Goal: Task Accomplishment & Management: Manage account settings

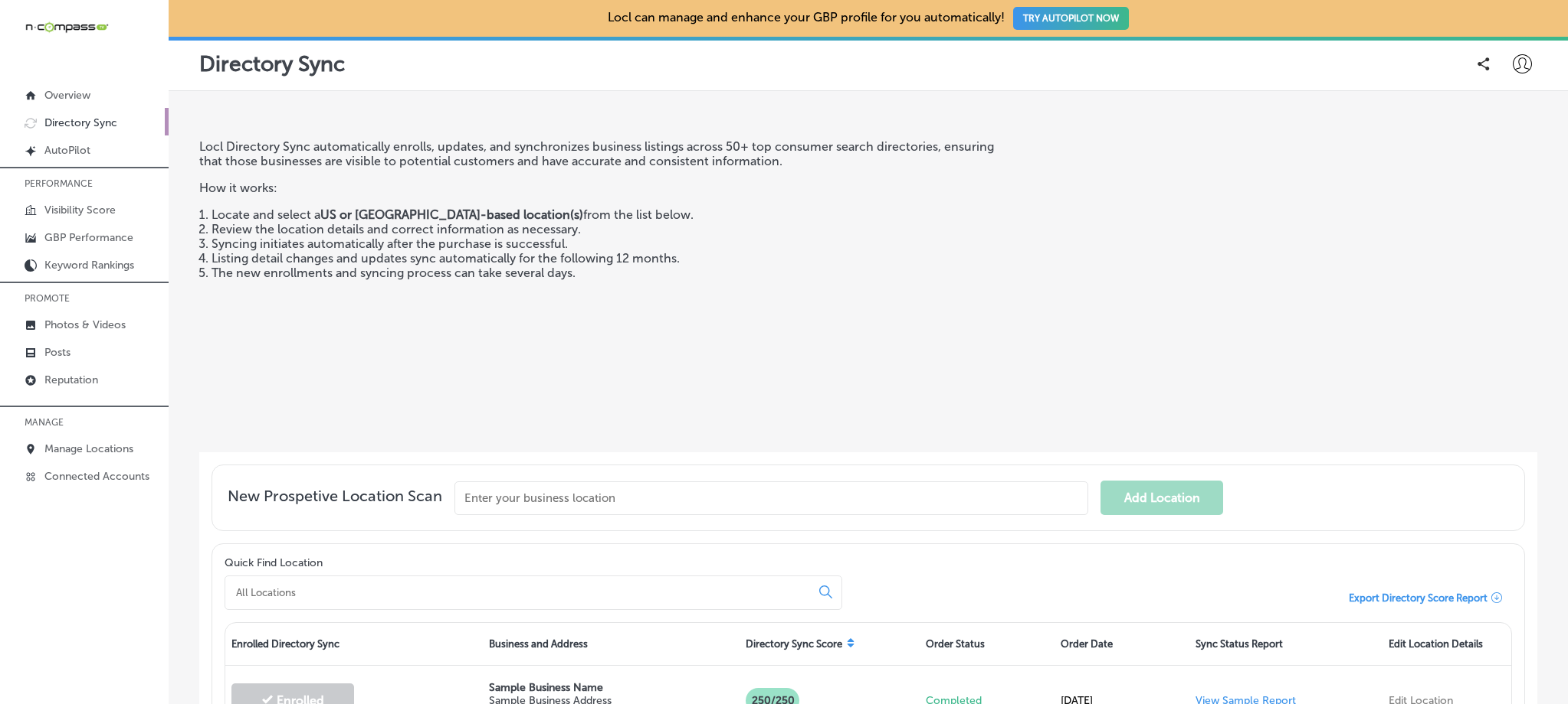
click at [1513, 59] on icon at bounding box center [1522, 63] width 19 height 19
click at [1517, 168] on p "My Teams" at bounding box center [1494, 158] width 56 height 19
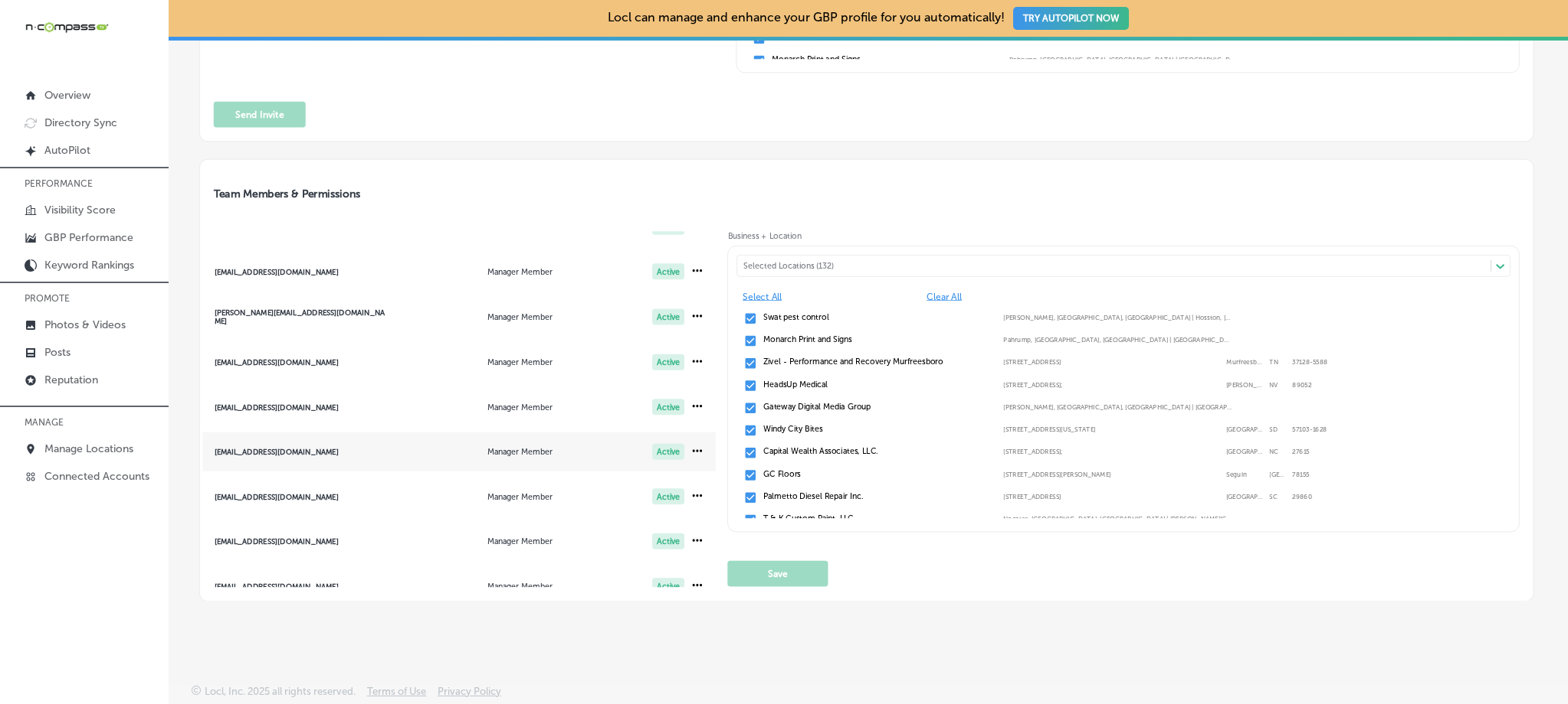
scroll to position [195, 0]
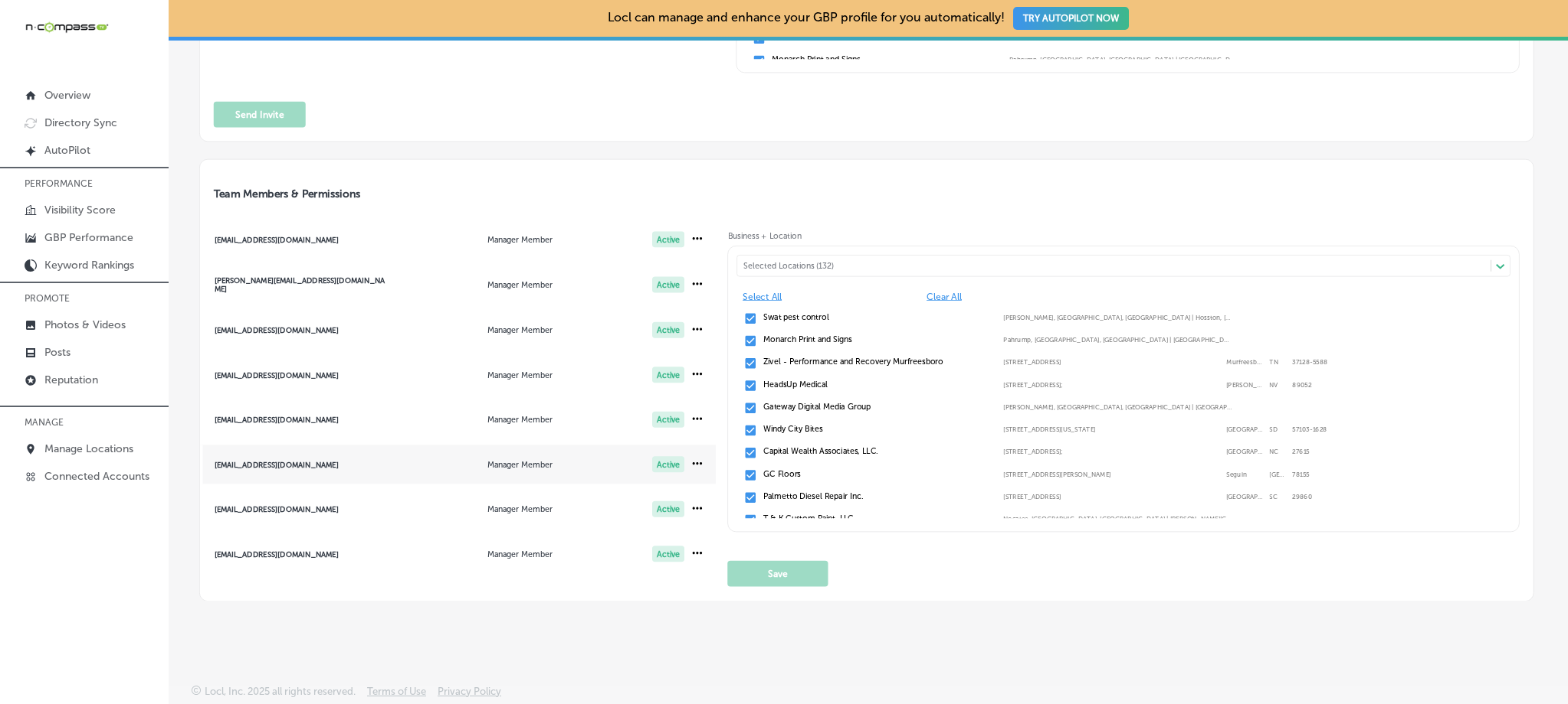
click at [371, 474] on span "[EMAIL_ADDRESS][DOMAIN_NAME] Manager Member Active" at bounding box center [457, 465] width 517 height 39
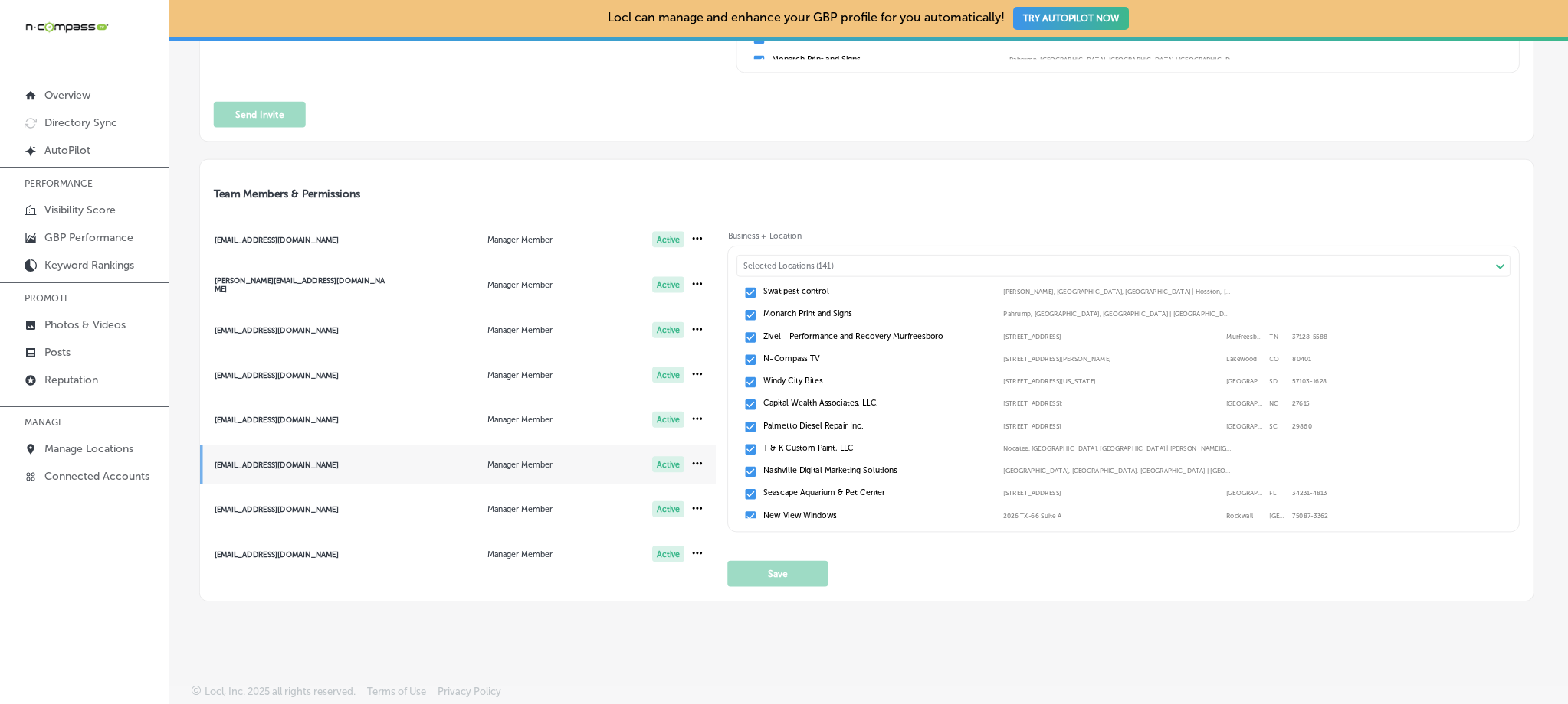
scroll to position [0, 0]
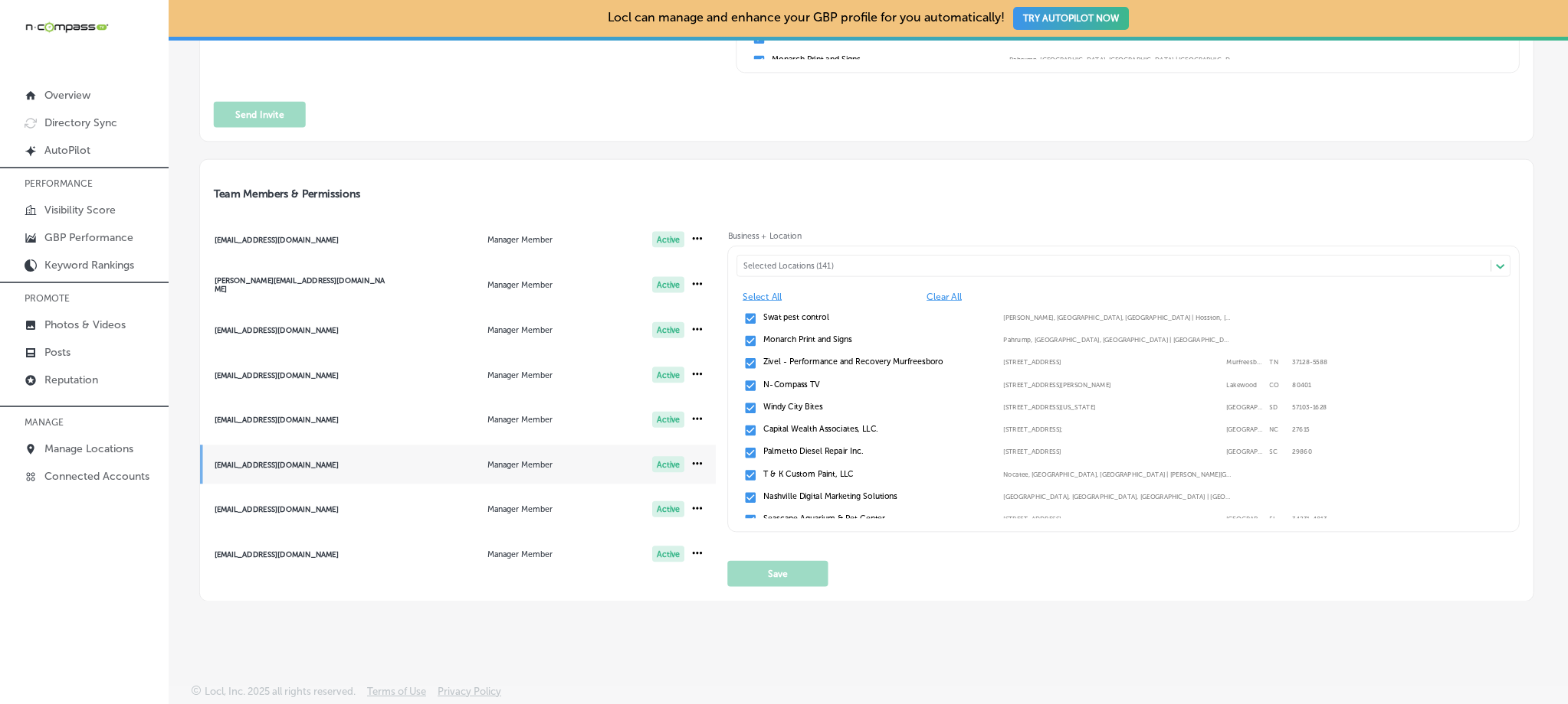
click at [841, 258] on div "Selected Locations (141)" at bounding box center [1114, 267] width 753 height 18
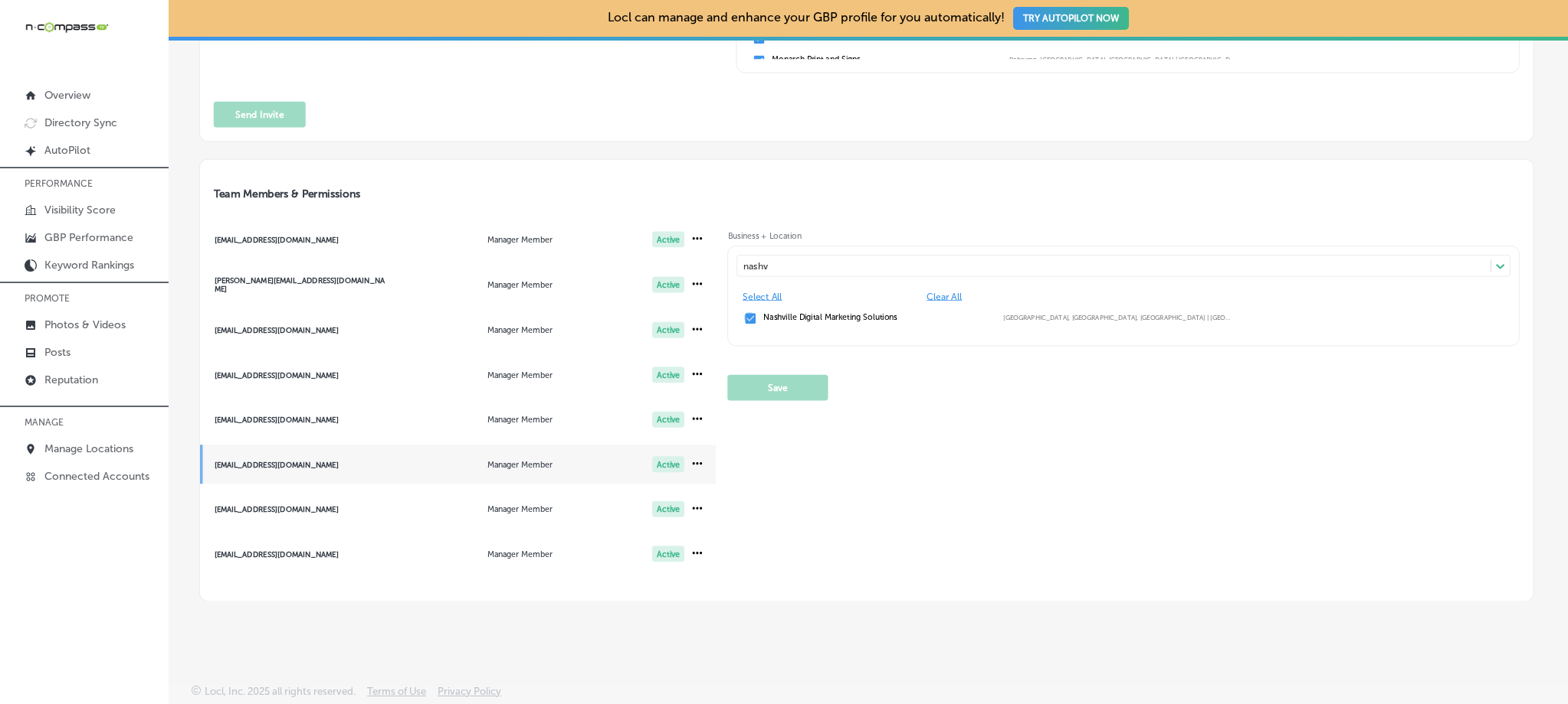
click at [748, 315] on input "checkbox" at bounding box center [751, 319] width 14 height 14
click at [747, 315] on input "checkbox" at bounding box center [751, 319] width 14 height 14
type input "nashv"
click at [778, 391] on button "Save" at bounding box center [779, 388] width 101 height 26
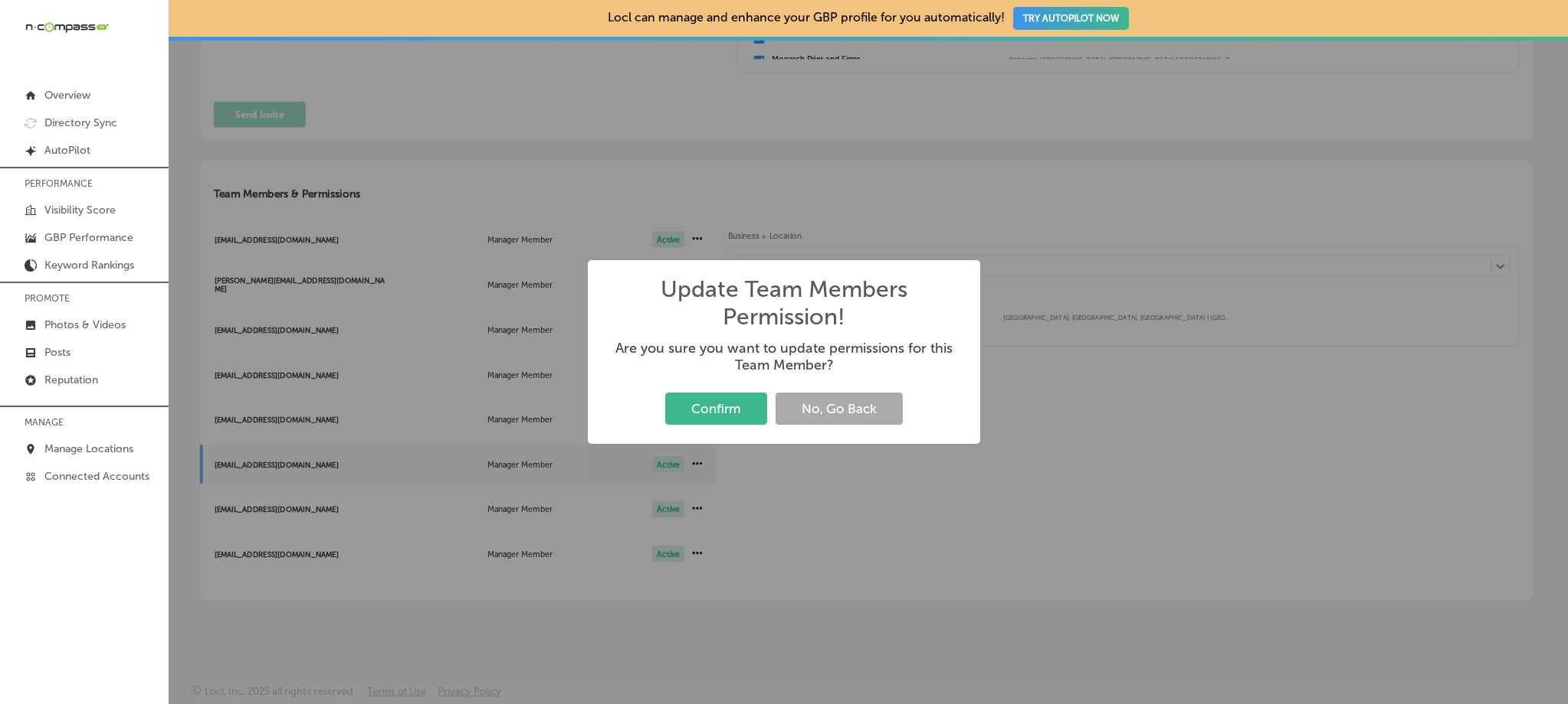
drag, startPoint x: 718, startPoint y: 409, endPoint x: 767, endPoint y: 425, distance: 51.5
click at [718, 408] on button "Confirm" at bounding box center [715, 409] width 102 height 32
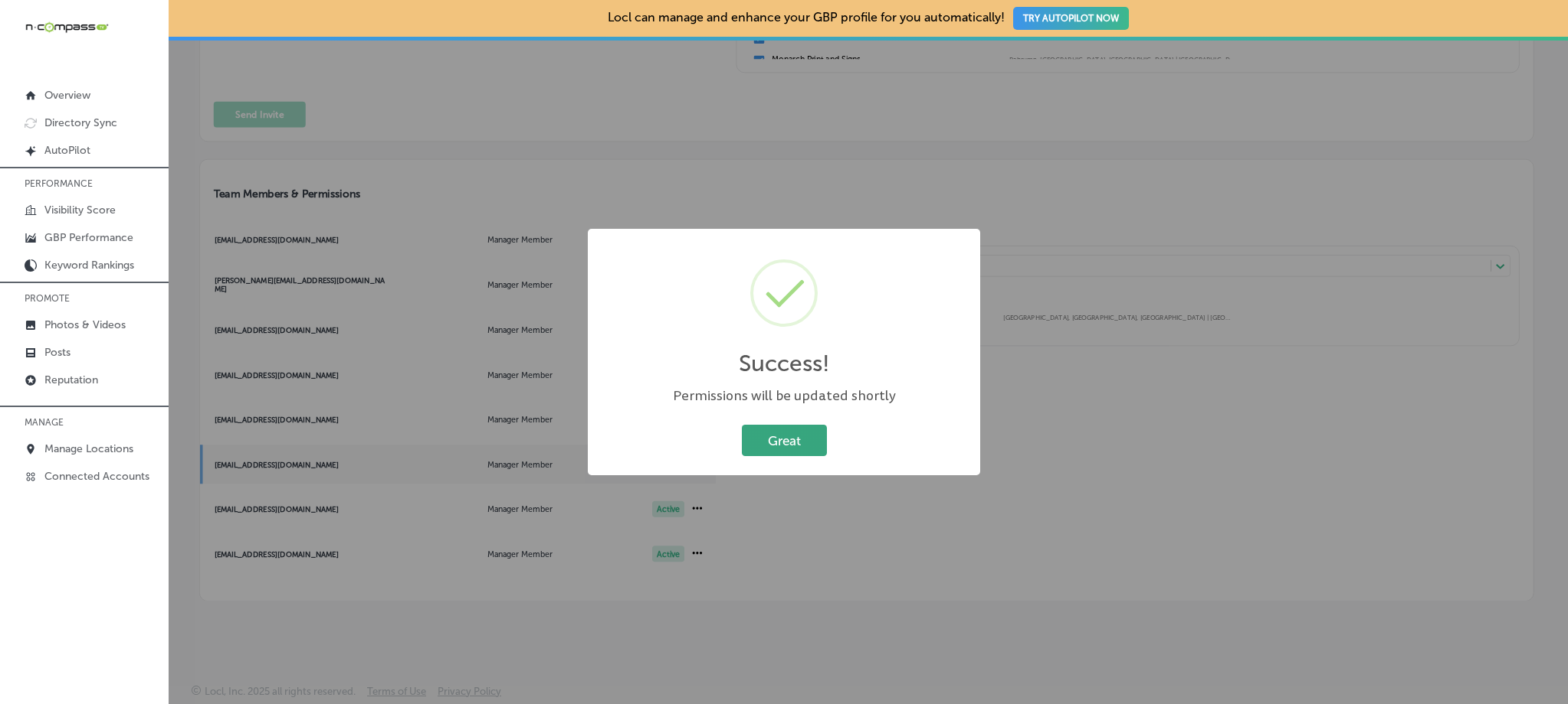
click at [805, 431] on button "Great" at bounding box center [784, 440] width 85 height 32
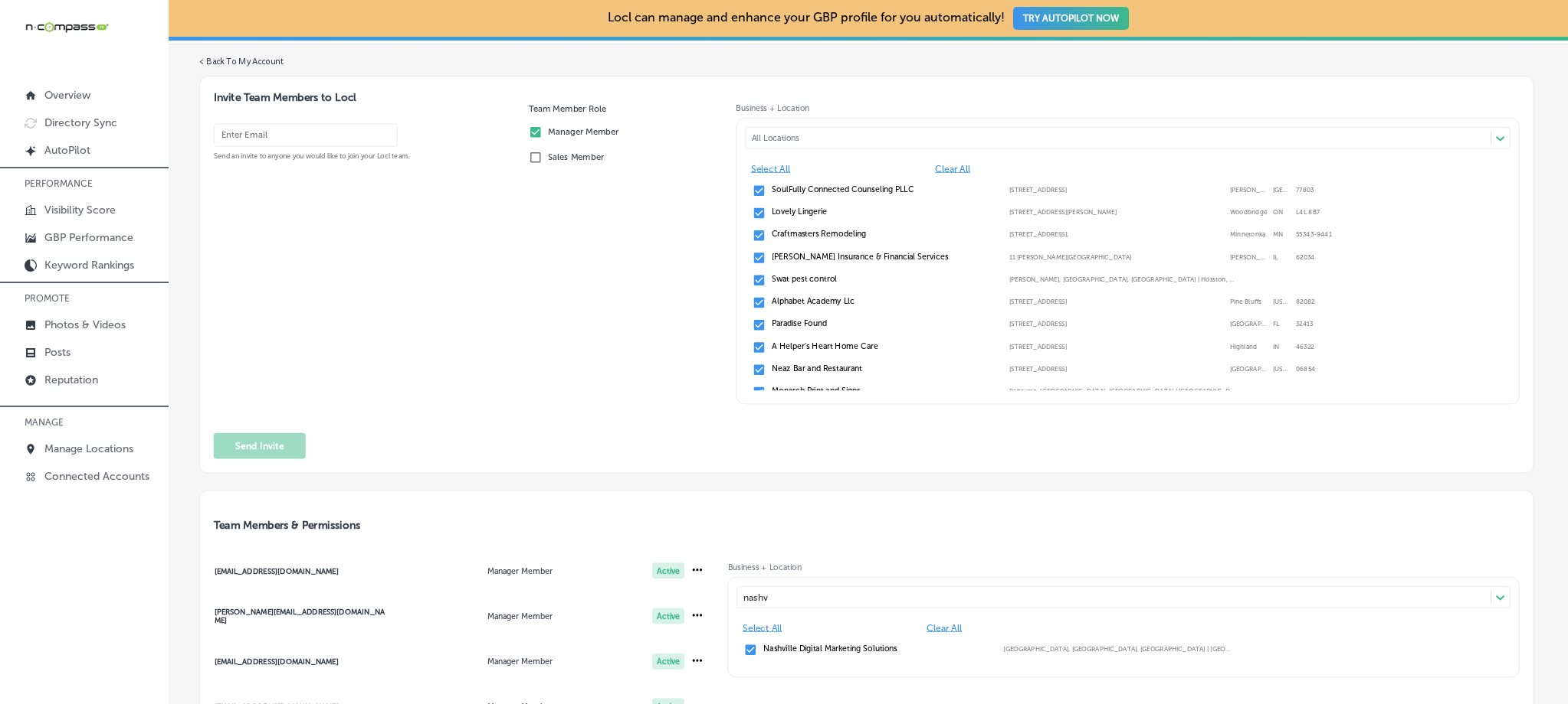
scroll to position [157, 0]
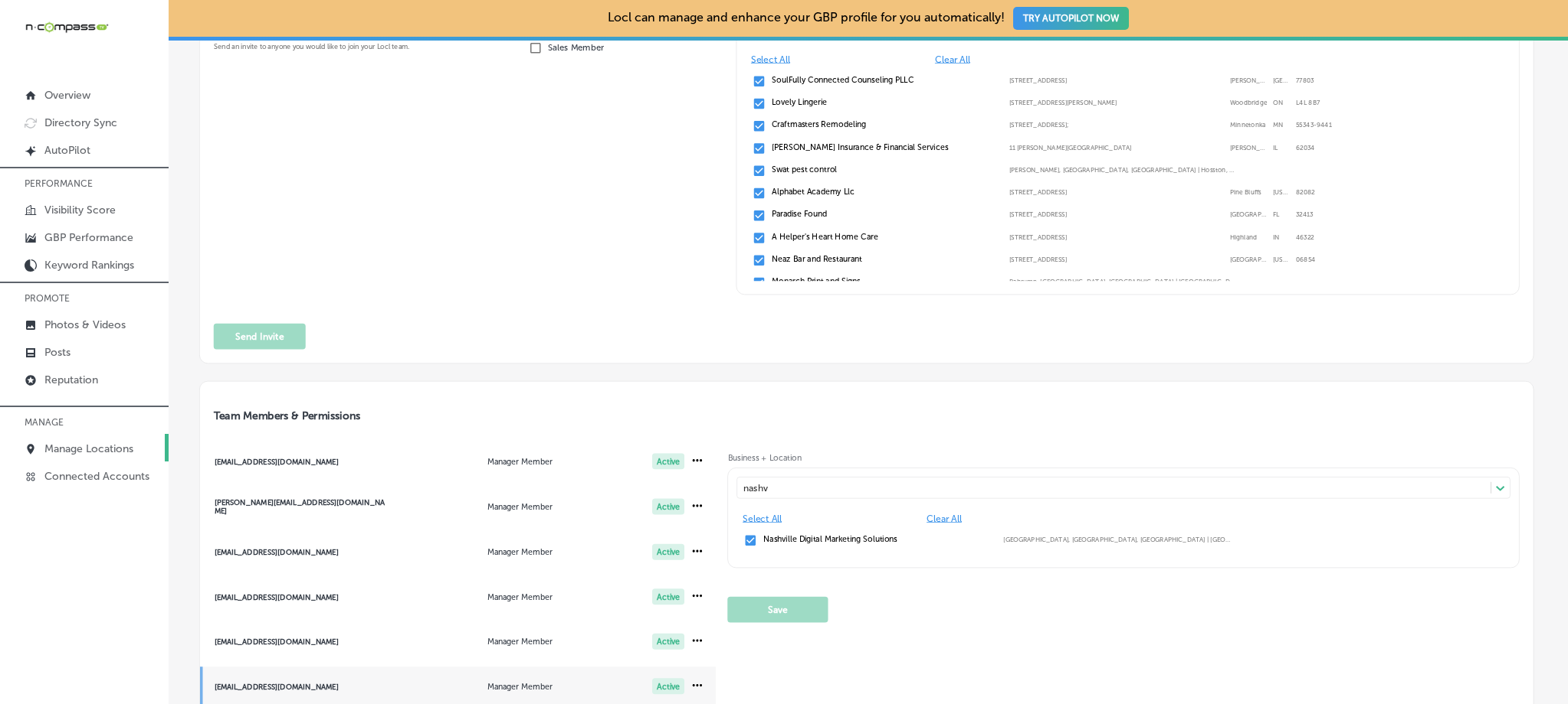
click at [80, 442] on p "Manage Locations" at bounding box center [89, 448] width 89 height 13
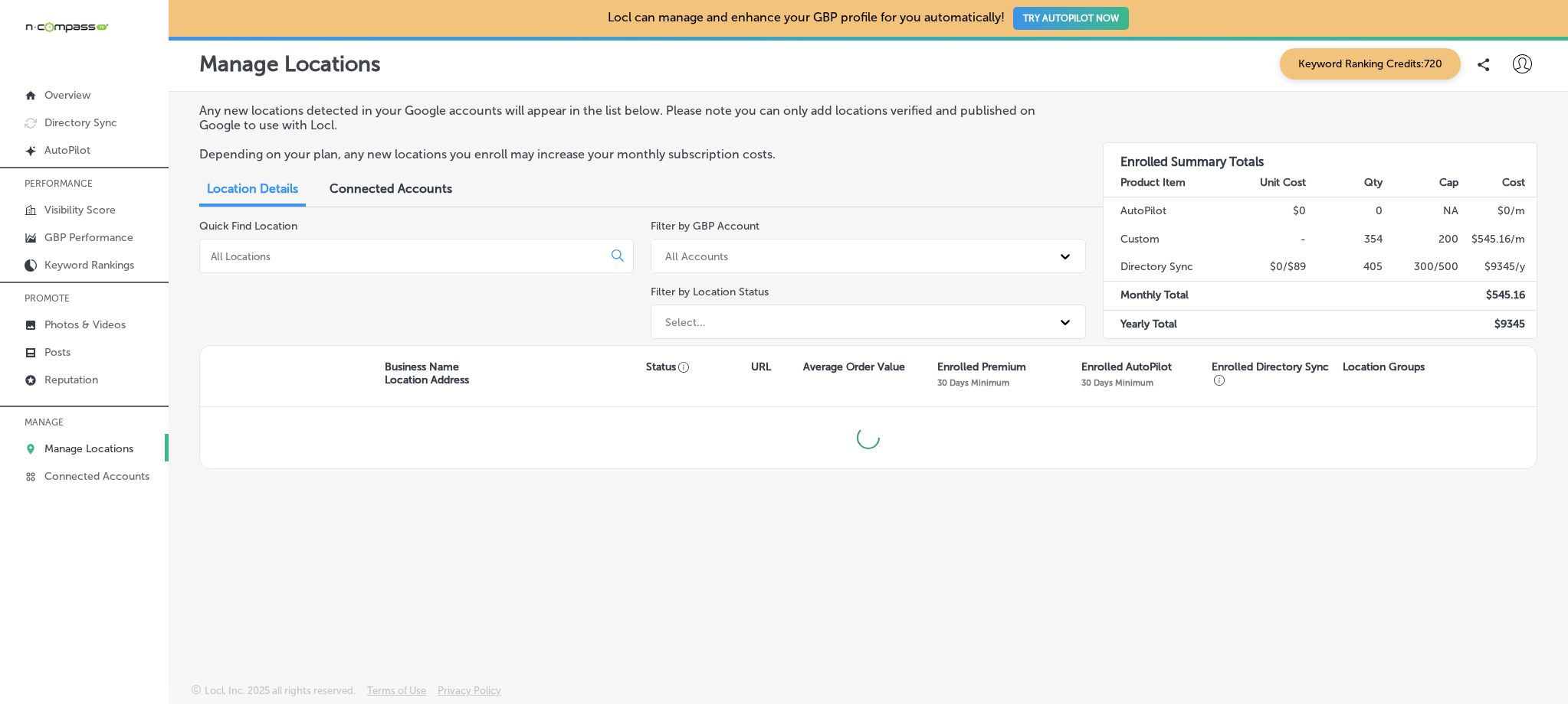
click at [312, 258] on input at bounding box center [404, 257] width 390 height 14
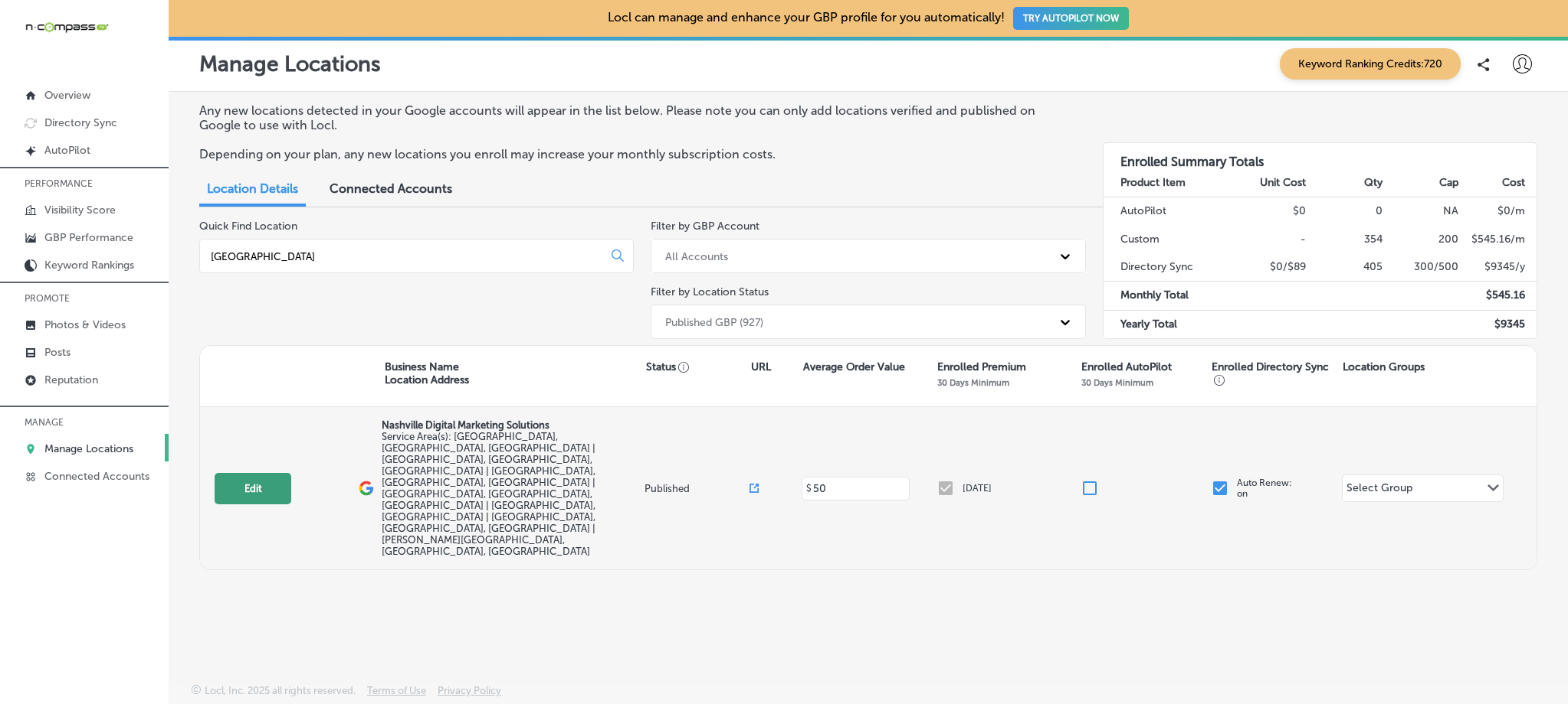
type input "[GEOGRAPHIC_DATA]"
click at [260, 473] on button "Edit" at bounding box center [253, 489] width 77 height 32
select select "US"
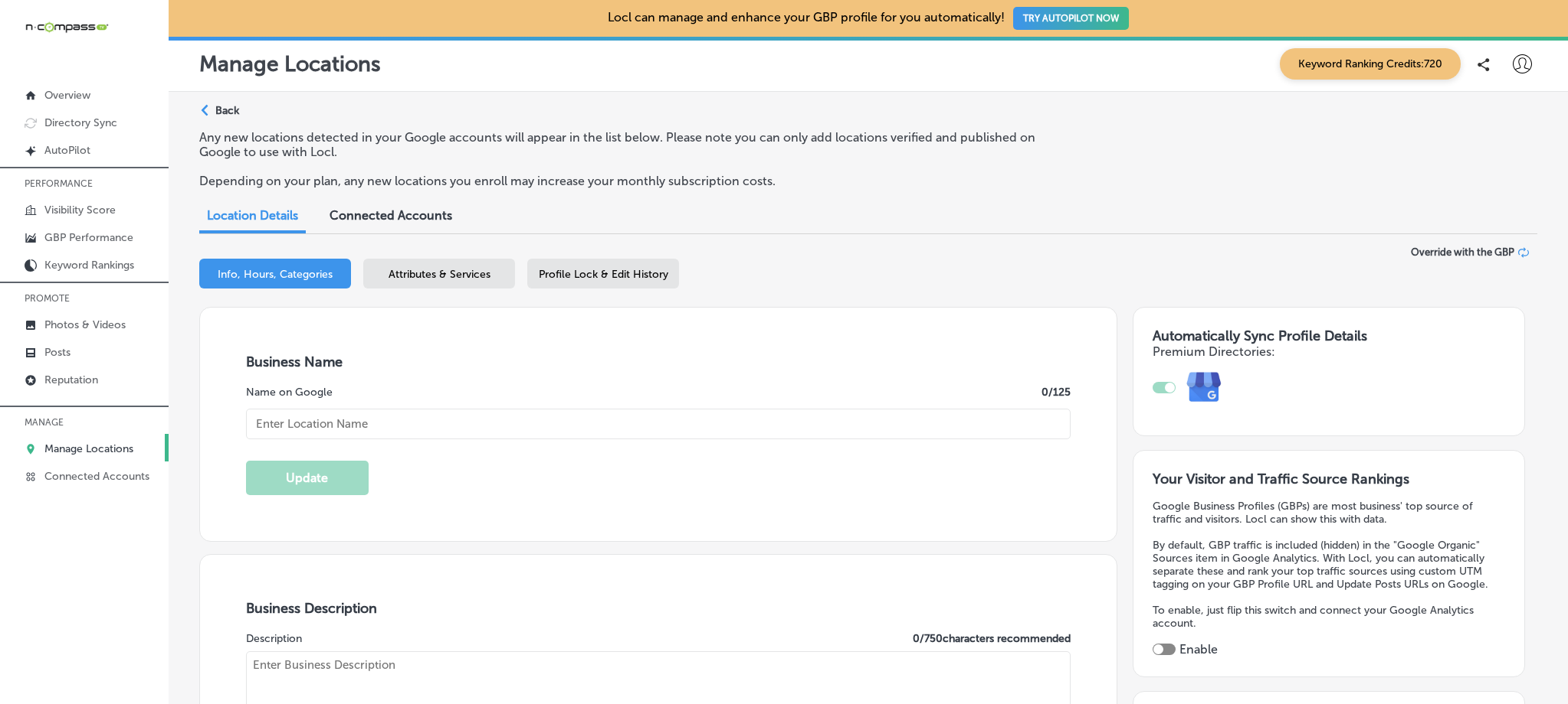
type input "Nashville Digital Marketing Solutions"
type input "[STREET_ADDRESS]"
type input "Franklin"
type input "37067"
type input "US"
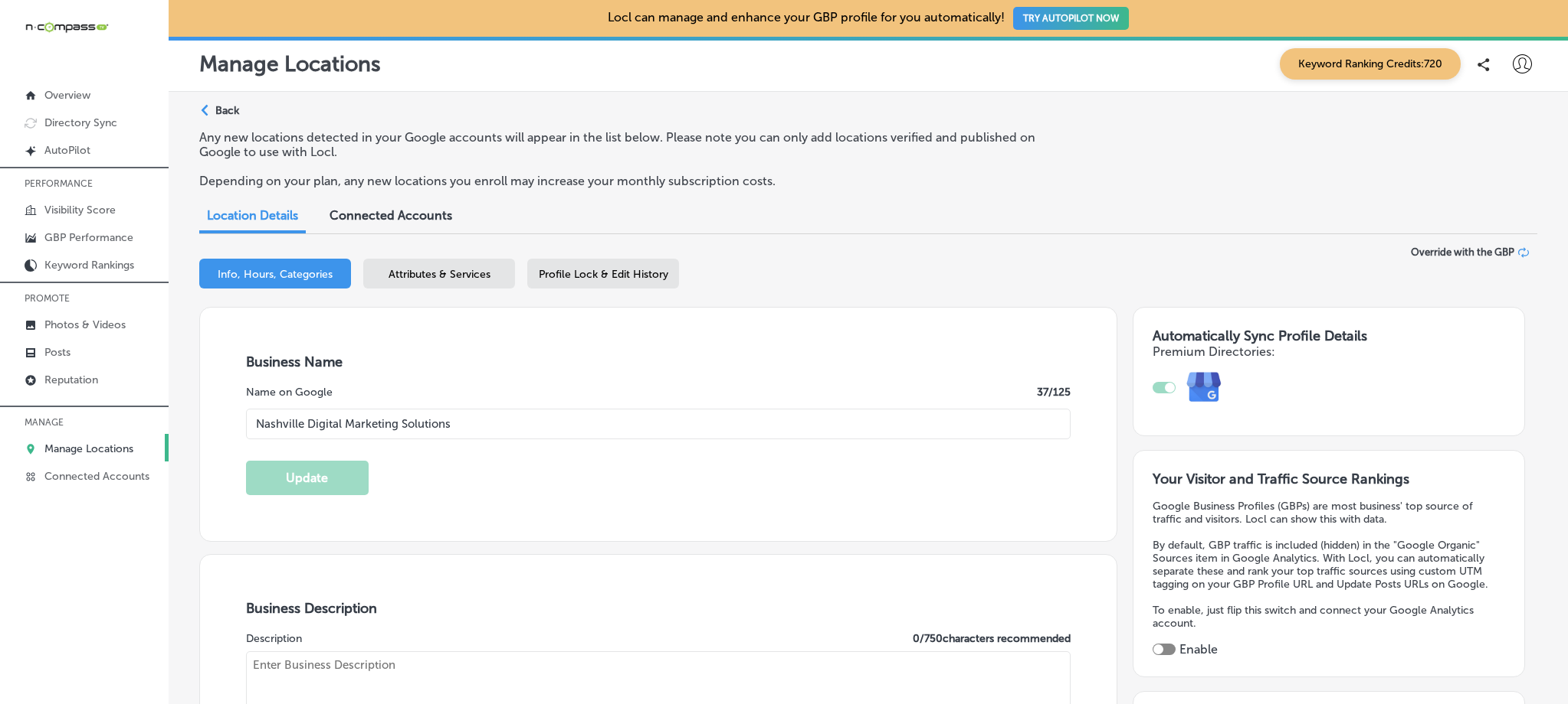
type input "[URL][DOMAIN_NAME]"
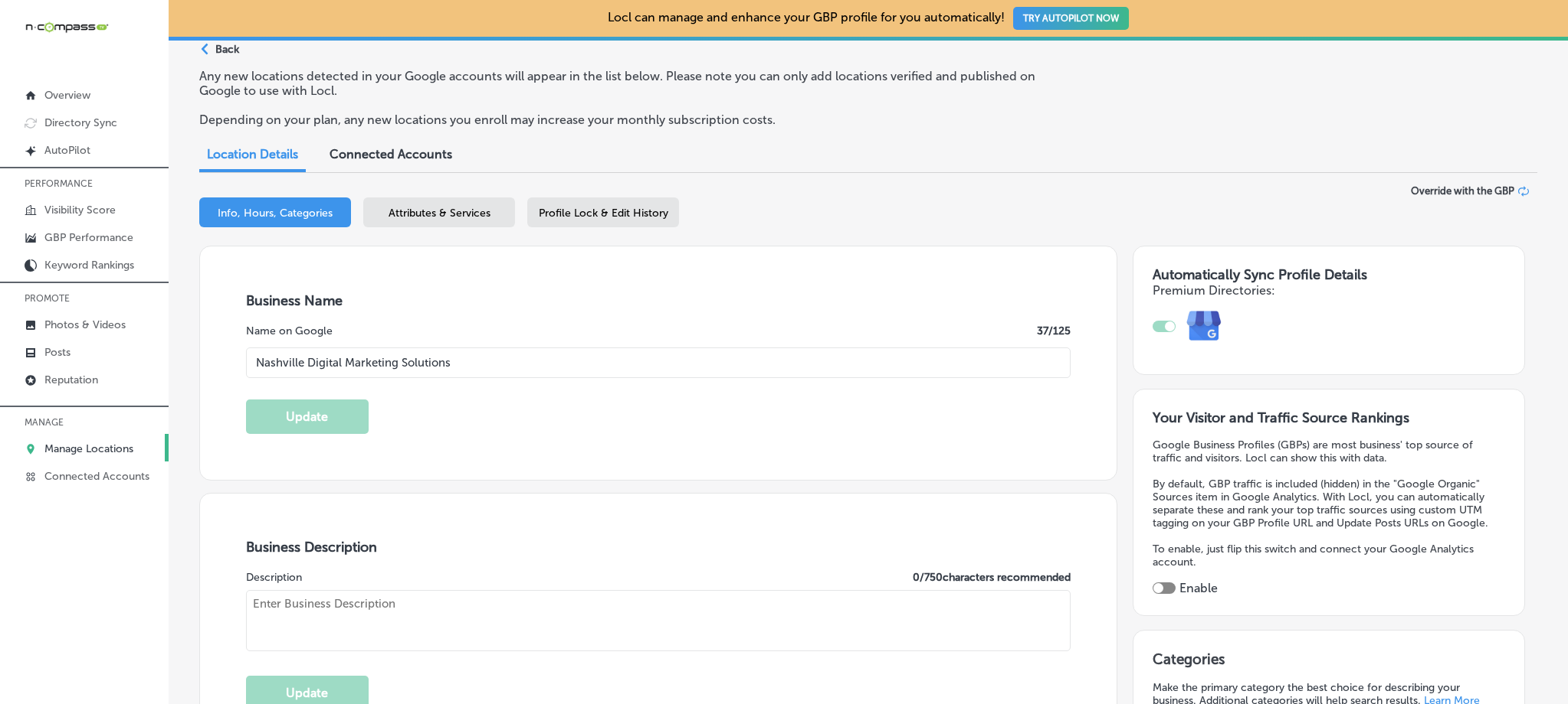
scroll to position [145, 0]
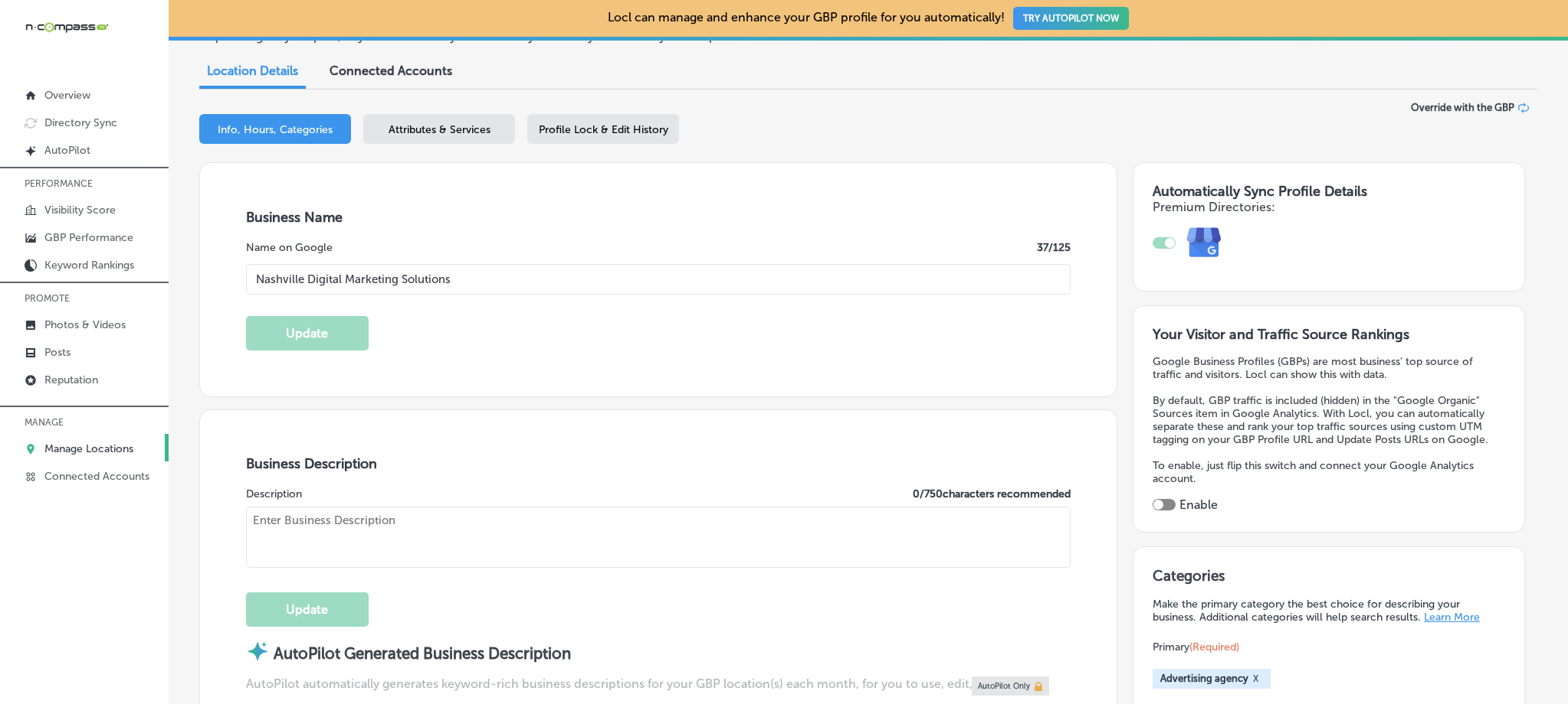
checkbox input "true"
type textarea "We are a local business in [GEOGRAPHIC_DATA]. We connect local businesses to th…"
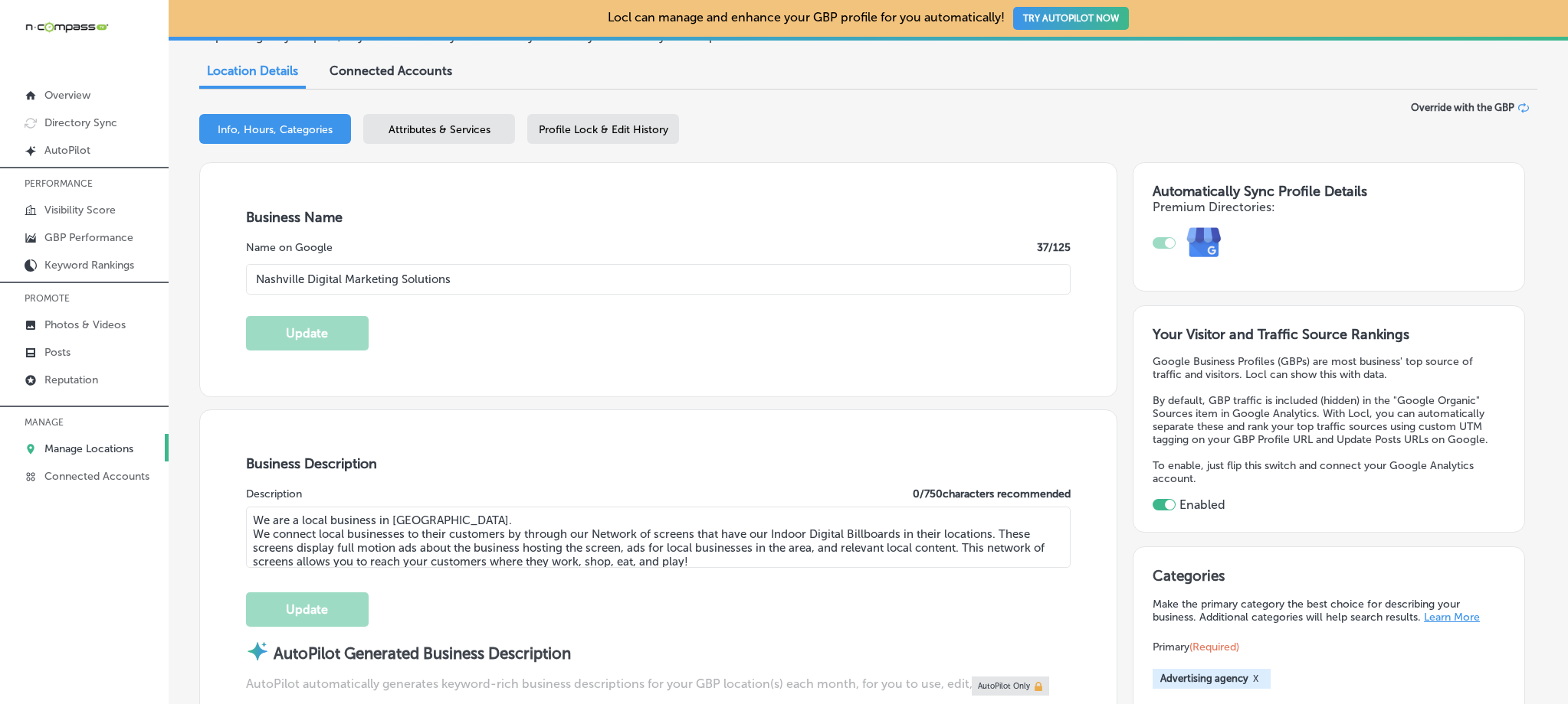
type input "[PHONE_NUMBER]"
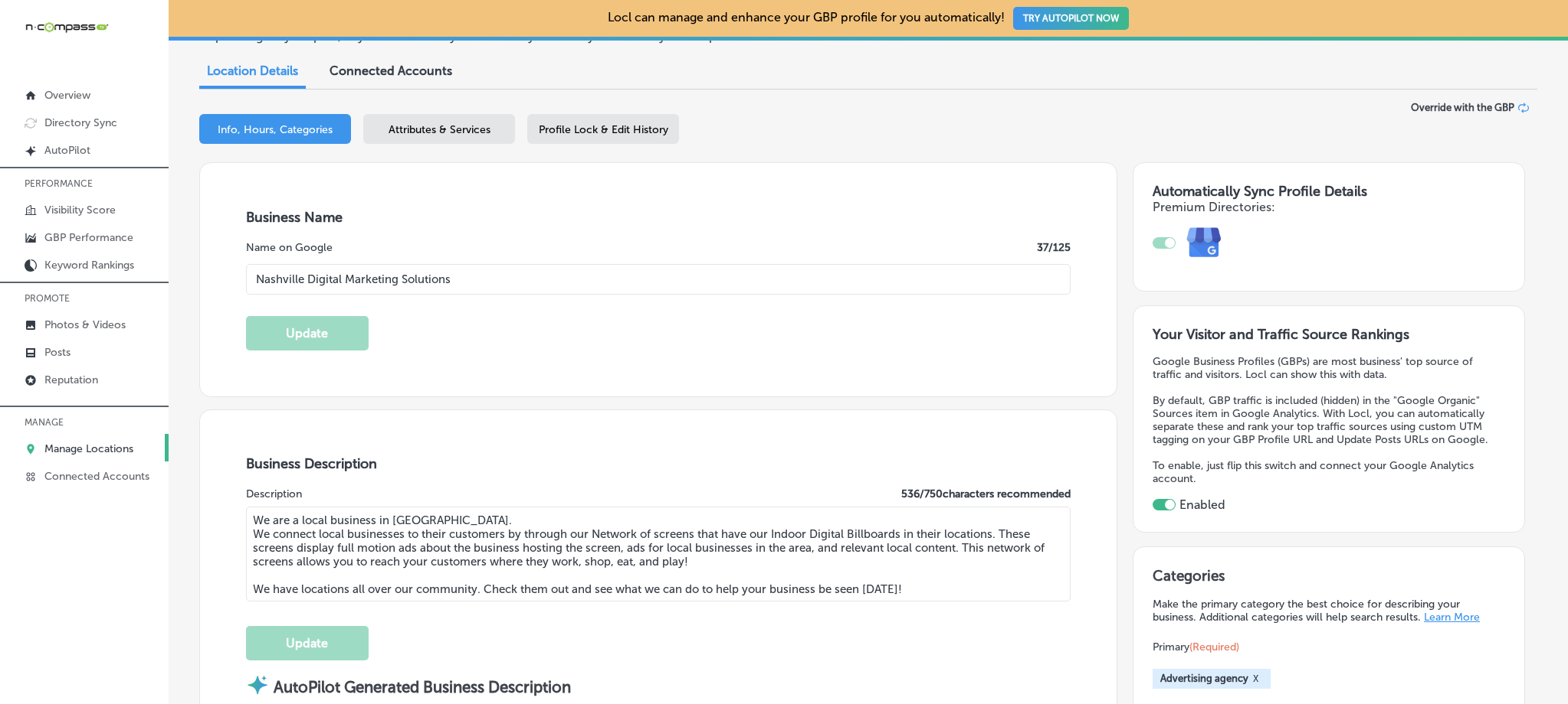
drag, startPoint x: 471, startPoint y: 280, endPoint x: 308, endPoint y: 278, distance: 163.0
click at [308, 278] on input "Nashville Digital Marketing Solutions" at bounding box center [658, 279] width 824 height 31
type input "Nashville DMS"
click at [289, 343] on button "Update" at bounding box center [307, 333] width 123 height 35
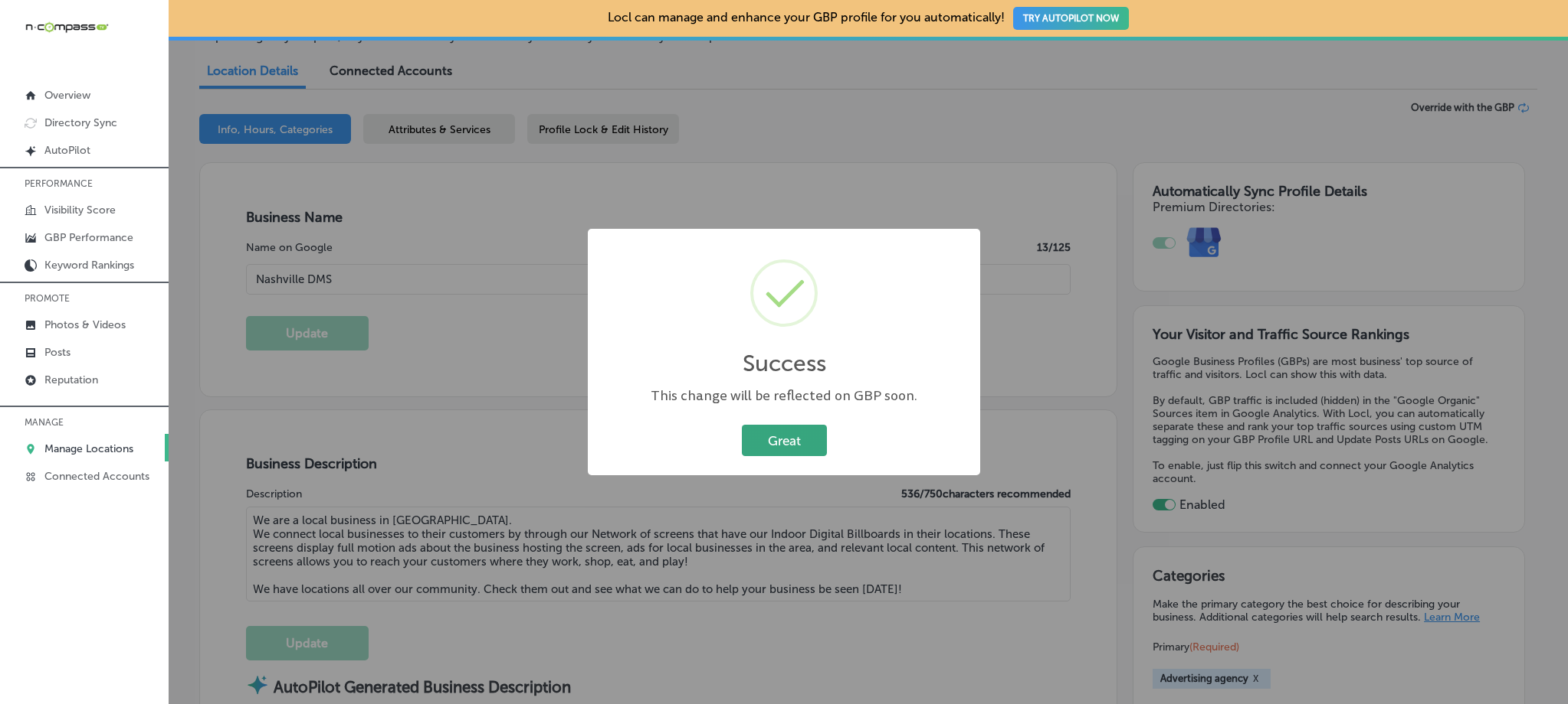
click at [751, 445] on button "Great" at bounding box center [784, 440] width 85 height 32
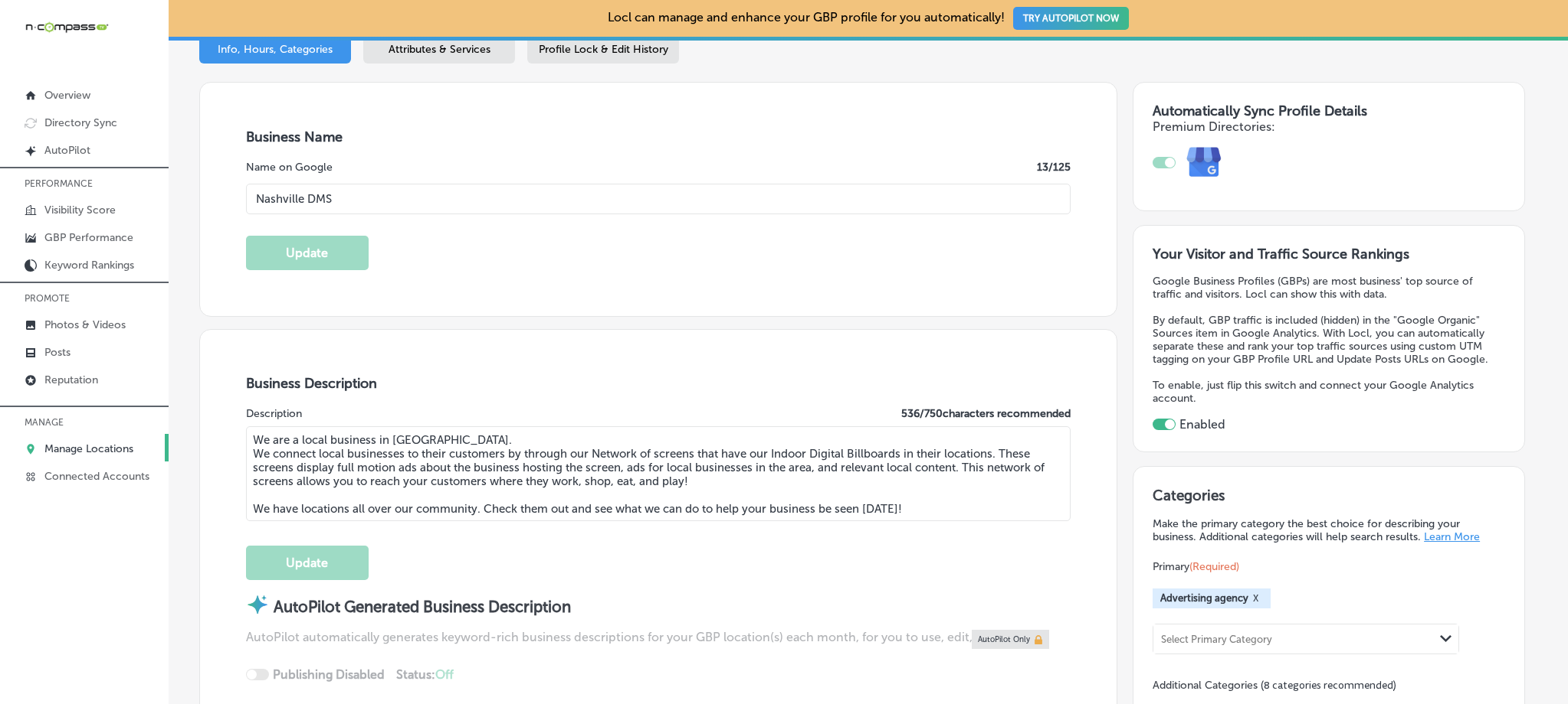
scroll to position [0, 0]
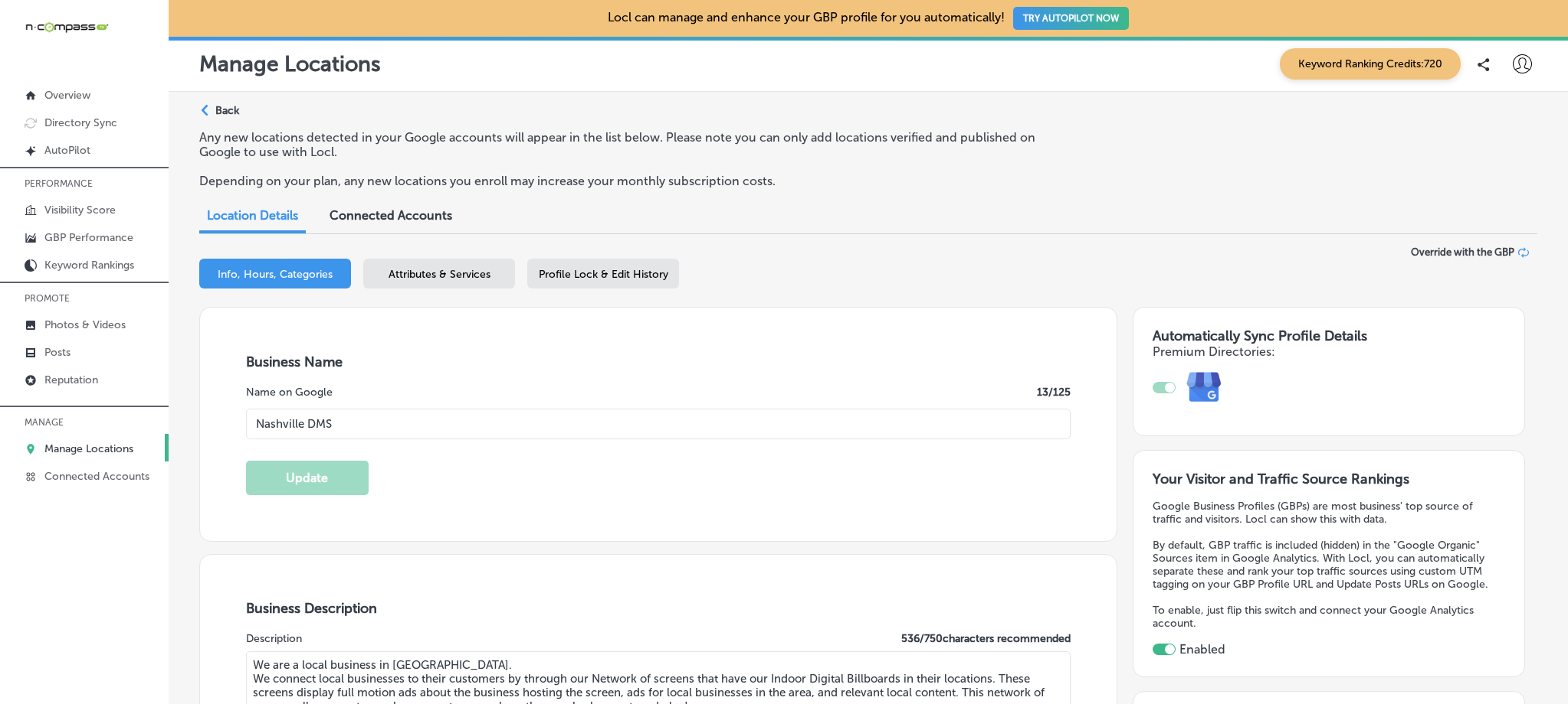
click at [111, 442] on p "Manage Locations" at bounding box center [89, 448] width 89 height 13
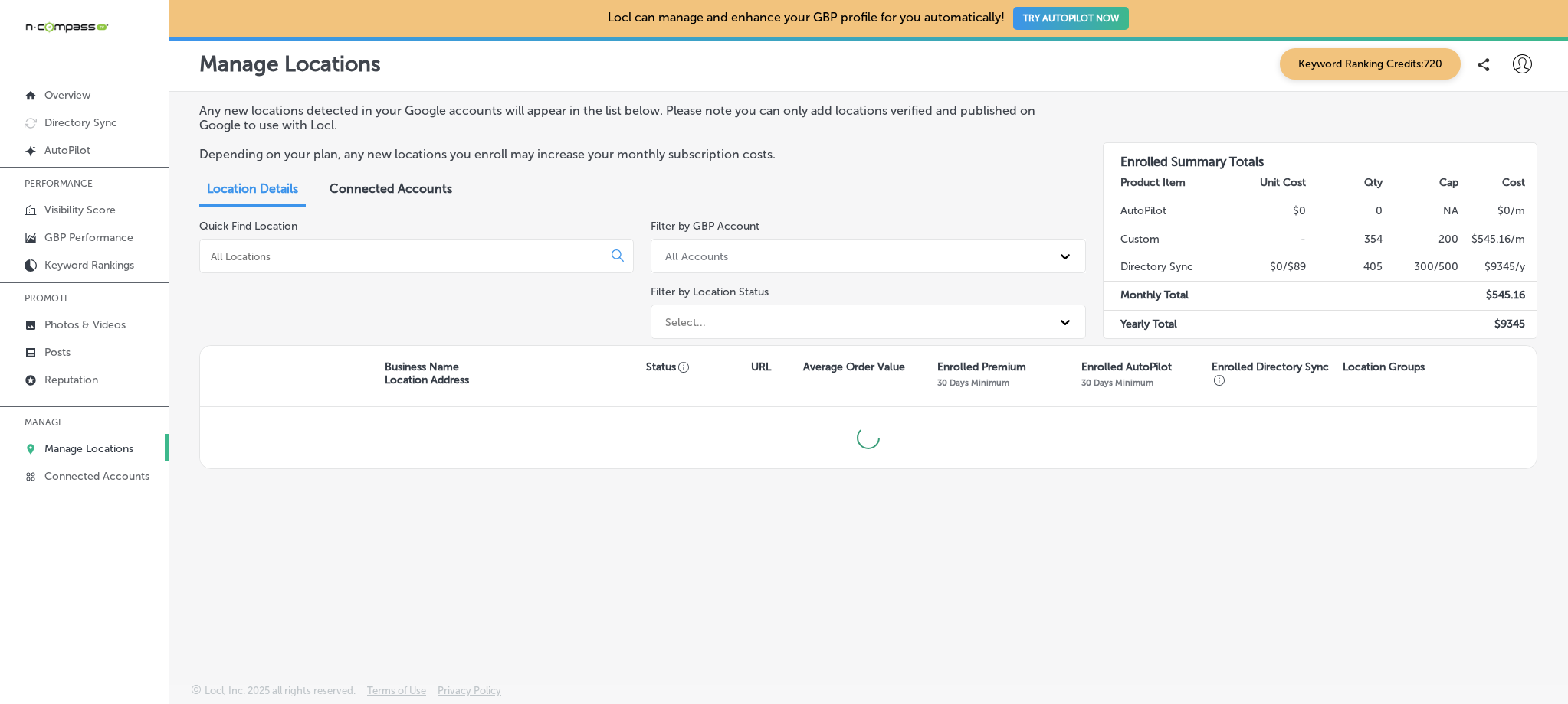
click at [353, 259] on input at bounding box center [404, 257] width 390 height 14
type input "j"
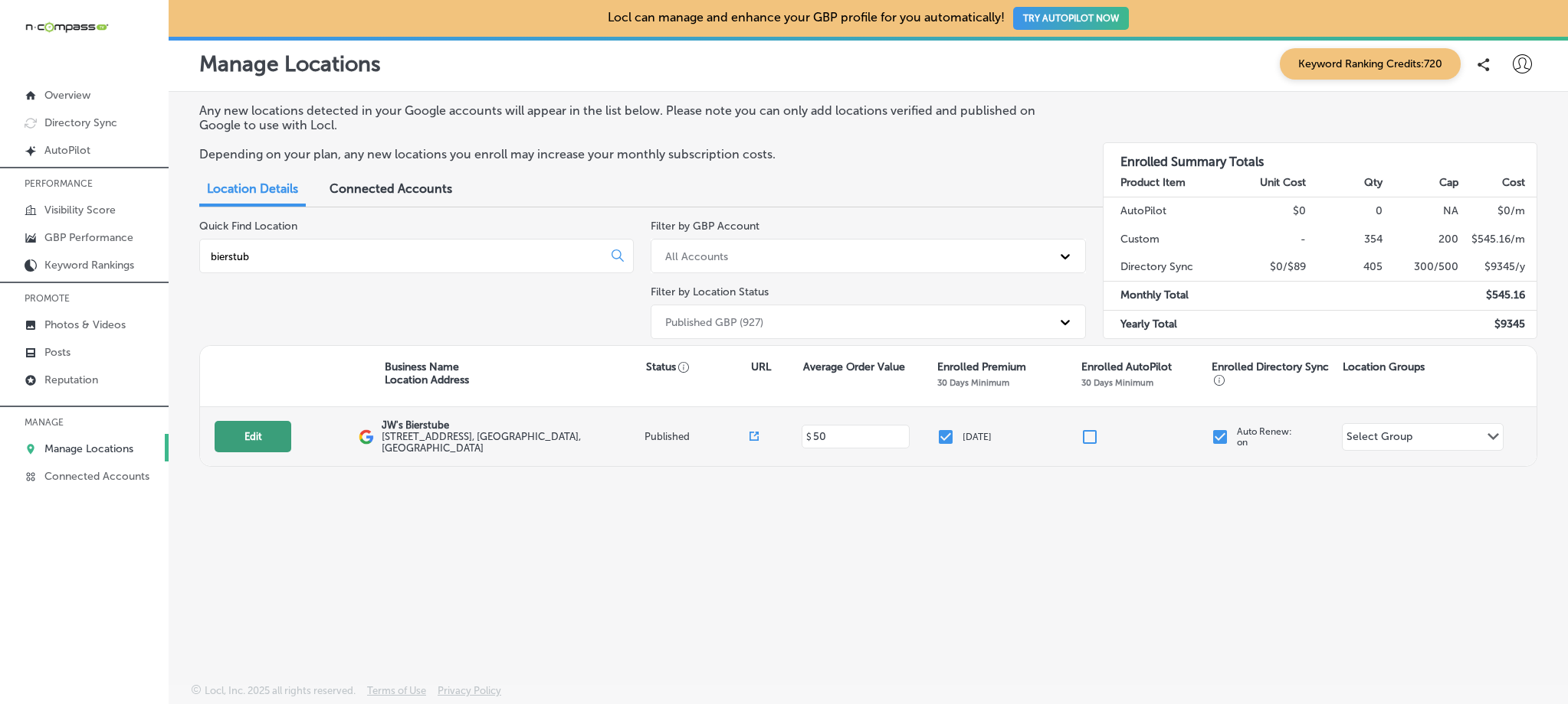
type input "bierstub"
click at [270, 438] on button "Edit" at bounding box center [253, 437] width 77 height 32
select select "US"
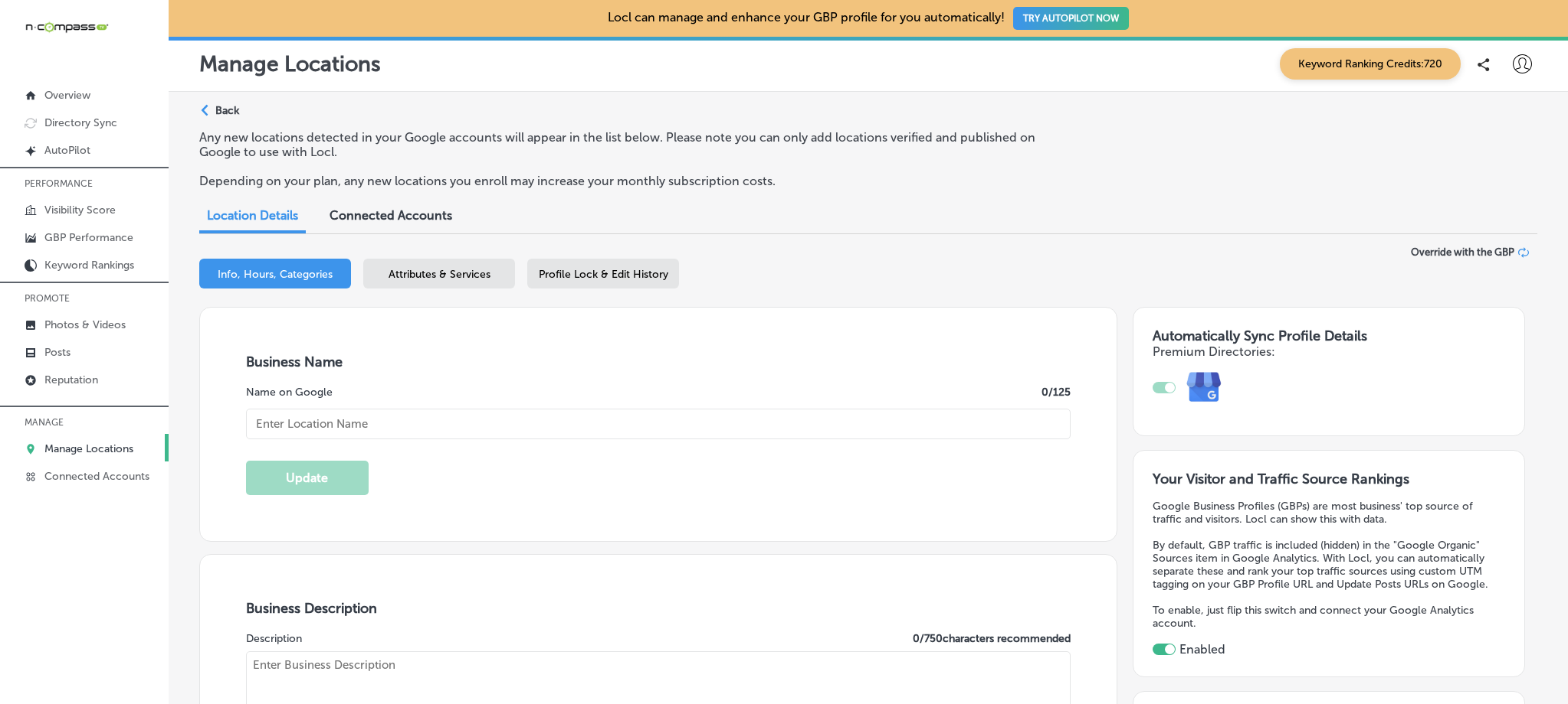
checkbox input "true"
type input "JW's Bierstube"
type input "[STREET_ADDRESS]"
type input "Oakdale"
type input "55128"
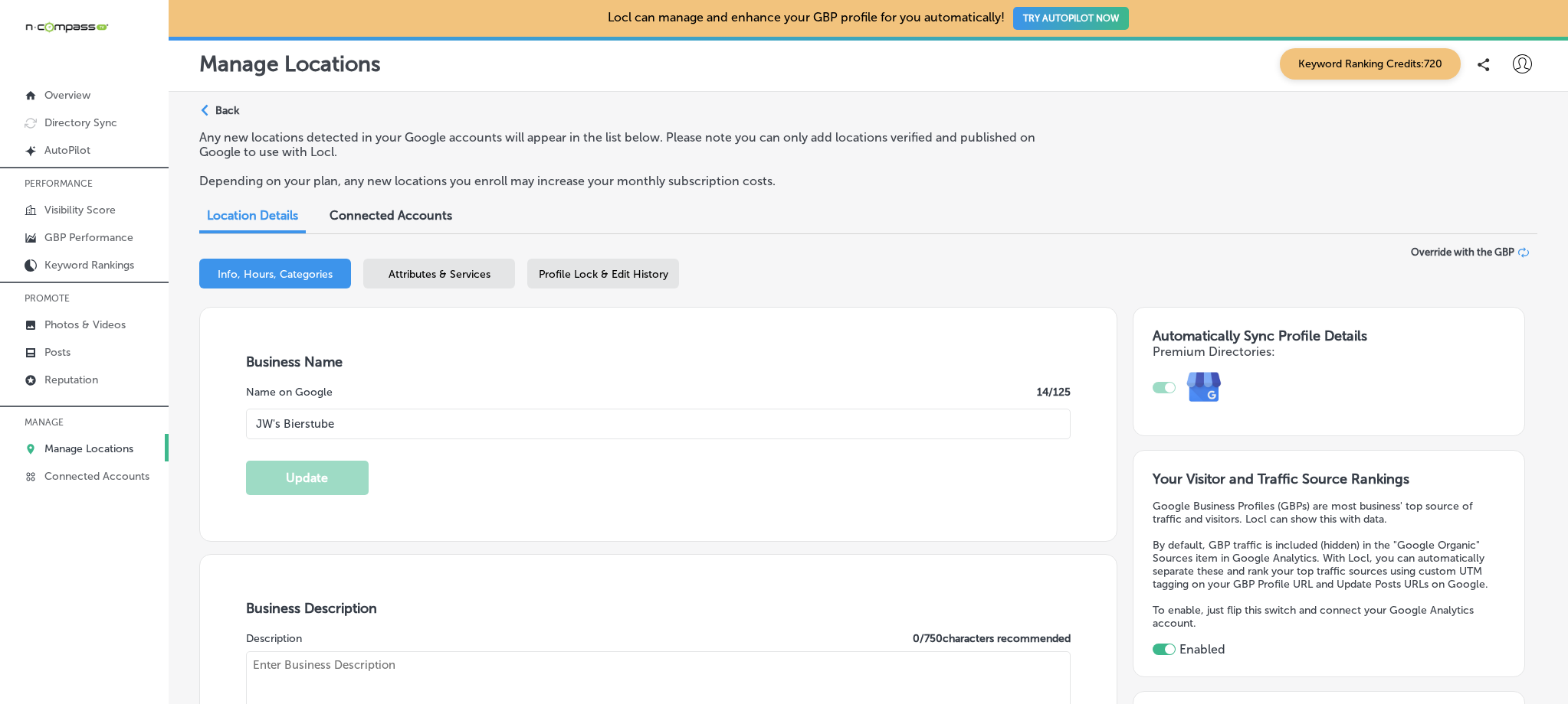
type input "US"
type input "[URL][DOMAIN_NAME]"
type textarea "At The Bierstubes, we bring the essence of a true German dining experience to t…"
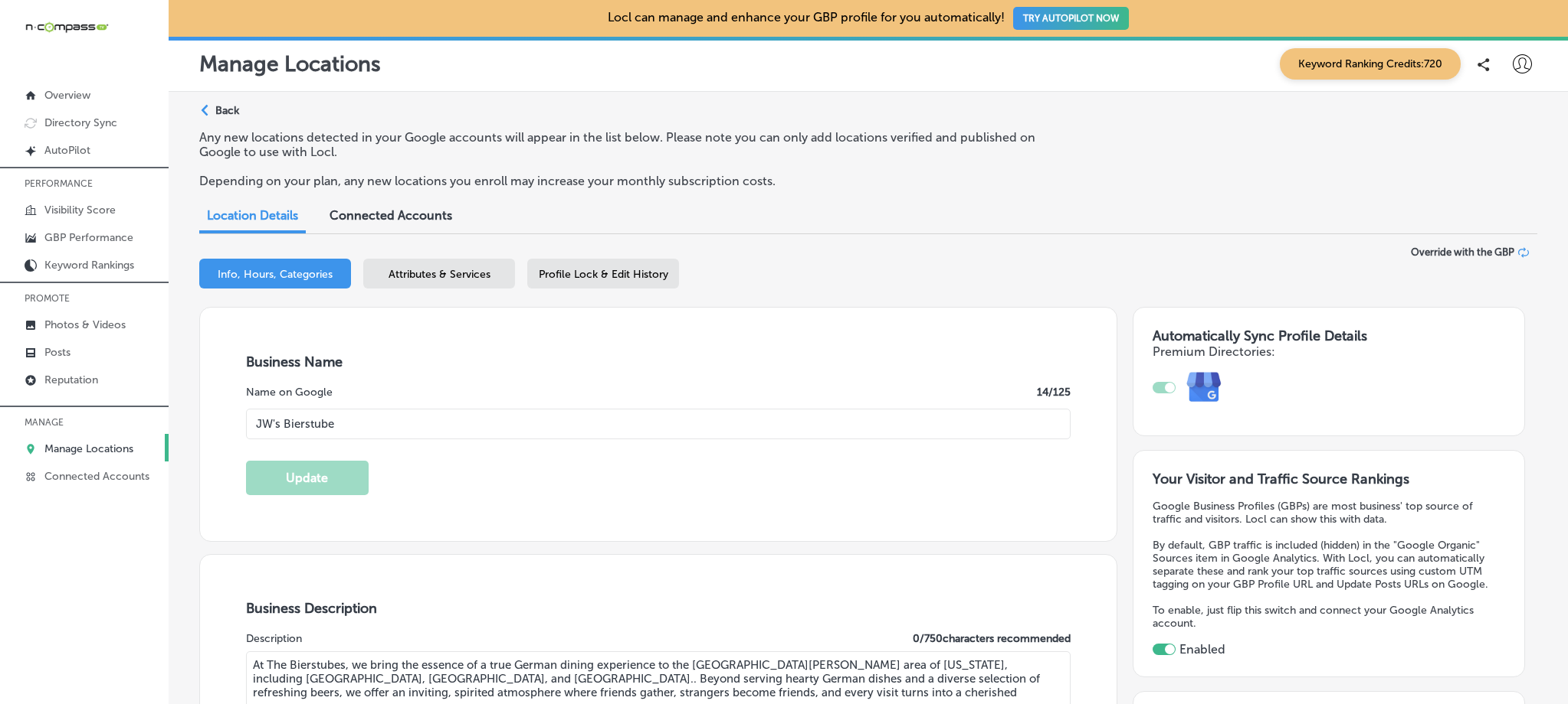
type input "[PHONE_NUMBER]"
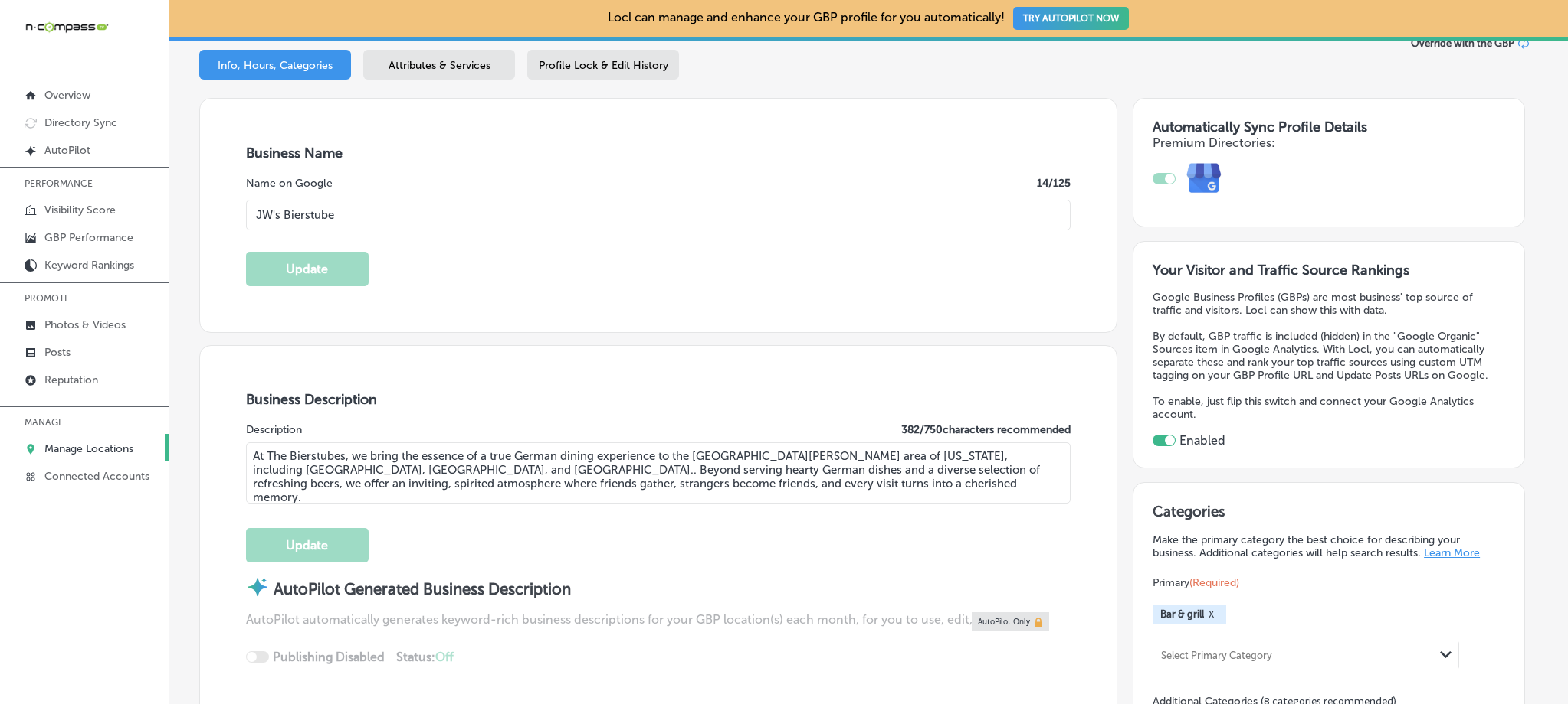
scroll to position [226, 0]
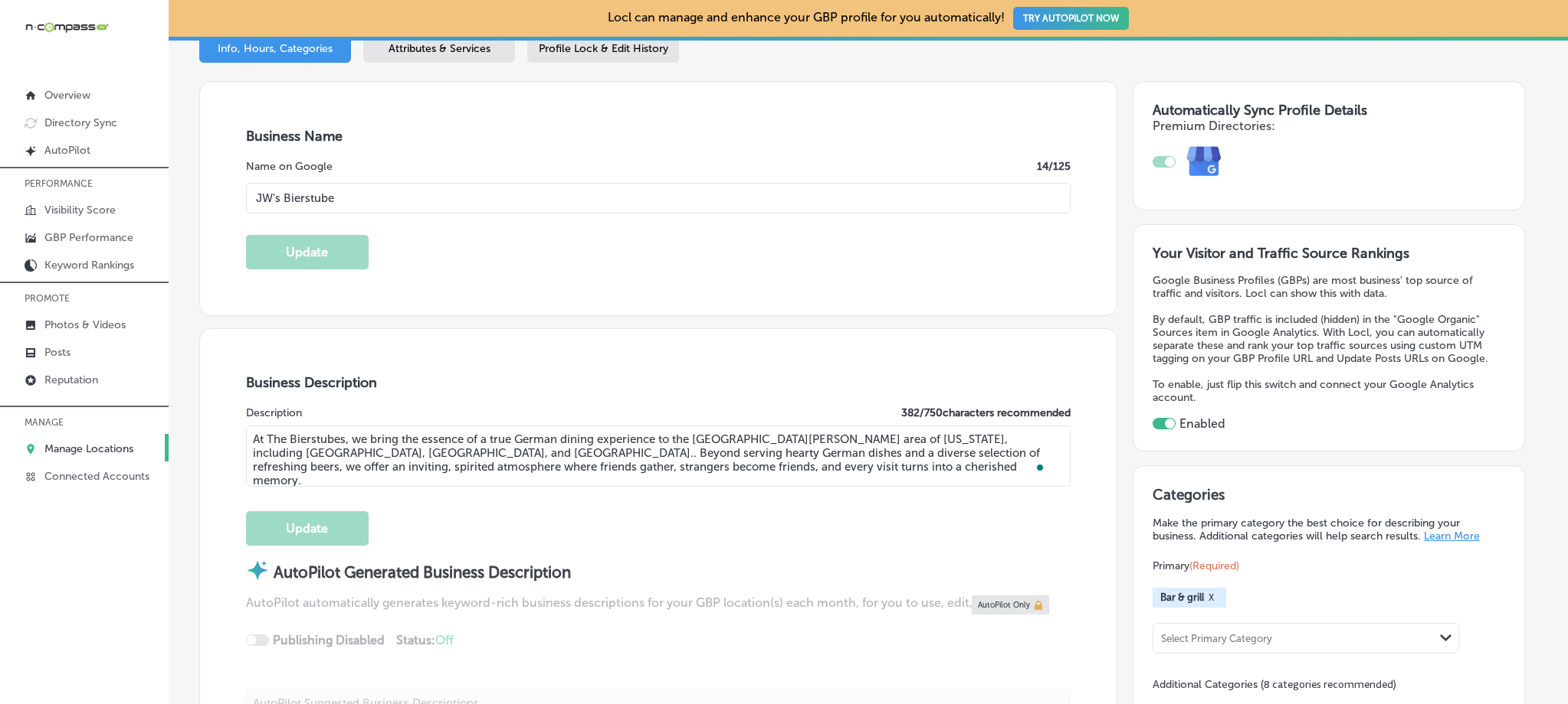
drag, startPoint x: 693, startPoint y: 436, endPoint x: 709, endPoint y: 437, distance: 16.0
click at [709, 437] on textarea "At The Bierstubes, we bring the essence of a true German dining experience to t…" at bounding box center [658, 456] width 824 height 61
click at [806, 451] on textarea "At The Bierstubes, we bring the essence of a true German dining experience to t…" at bounding box center [658, 456] width 824 height 61
click at [800, 468] on textarea "At The Bierstubes, we bring the essence of a true German dining experience to t…" at bounding box center [658, 456] width 824 height 61
click at [696, 437] on textarea "At The Bierstubes, we bring the essence of a true German dining experience to t…" at bounding box center [658, 456] width 824 height 61
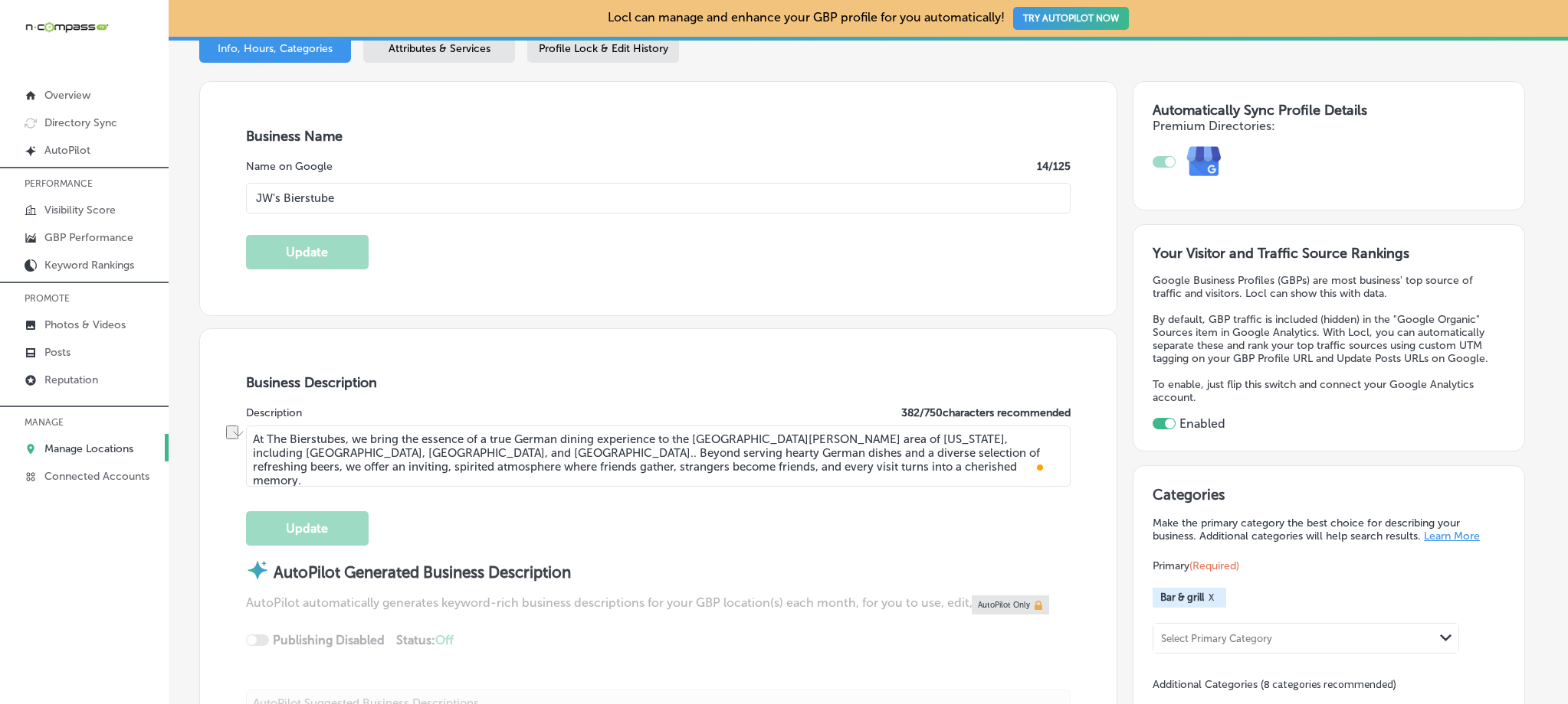
drag, startPoint x: 691, startPoint y: 436, endPoint x: 941, endPoint y: 439, distance: 250.0
click at [941, 439] on textarea "At The Bierstubes, we bring the essence of a true German dining experience to t…" at bounding box center [658, 456] width 824 height 61
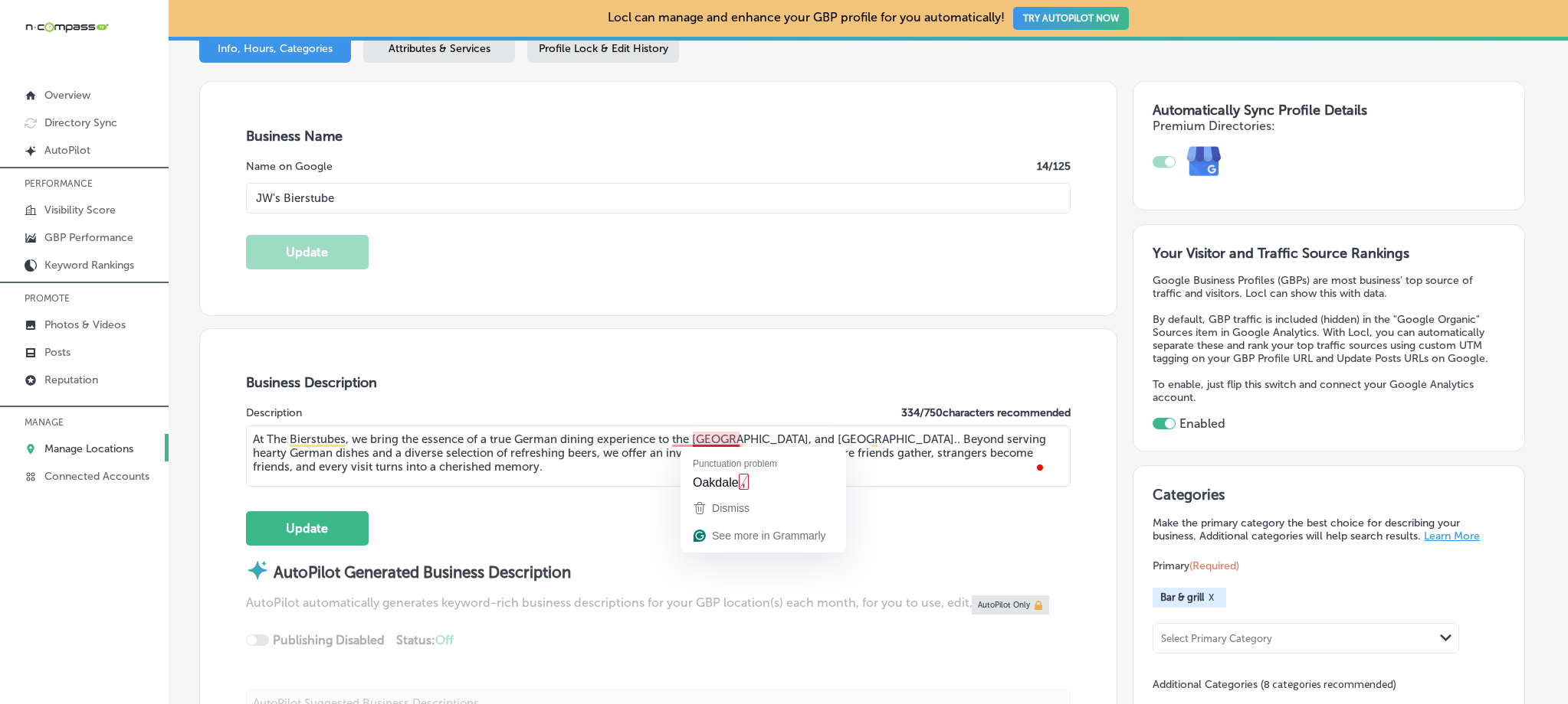
click at [735, 440] on textarea "At The Bierstubes, we bring the essence of a true German dining experience to t…" at bounding box center [658, 456] width 824 height 61
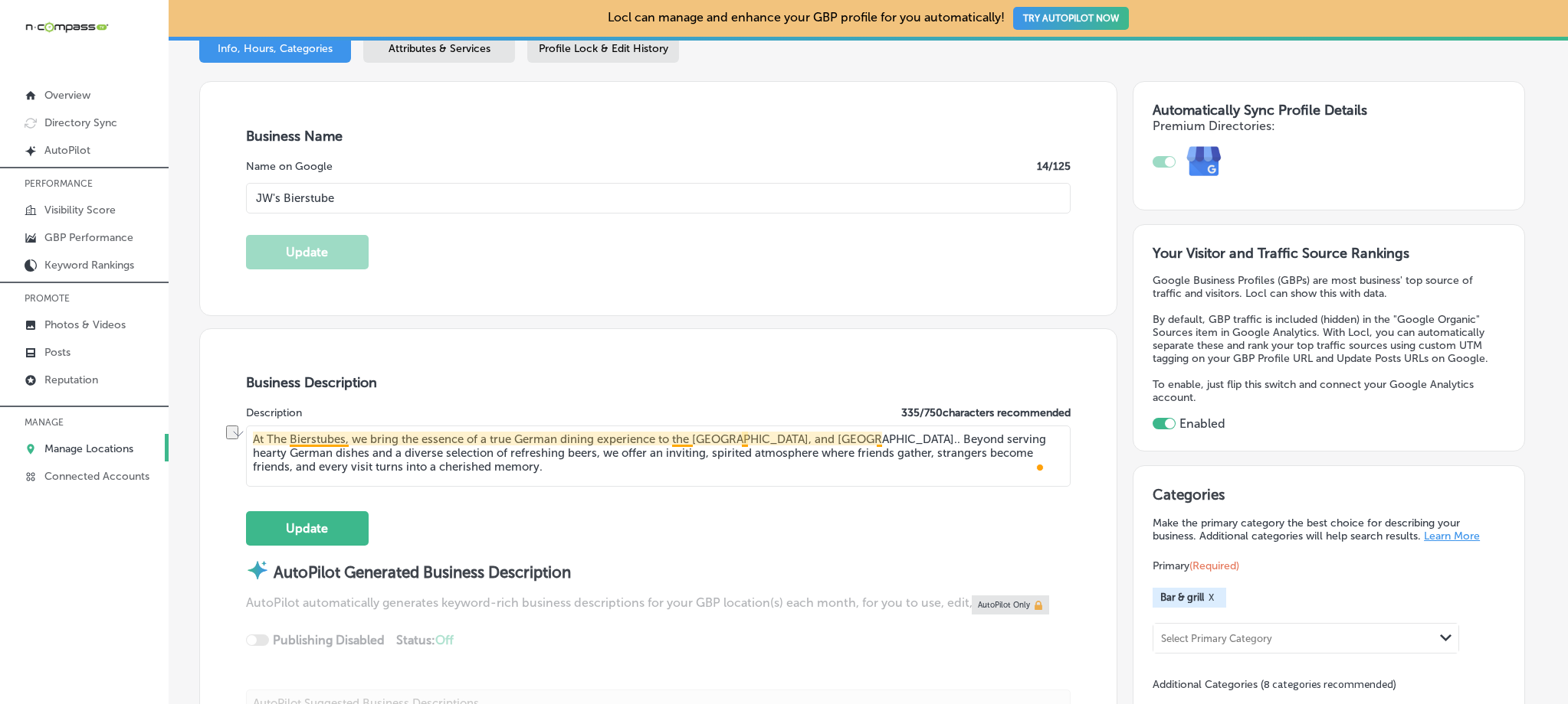
drag, startPoint x: 880, startPoint y: 439, endPoint x: 741, endPoint y: 438, distance: 139.0
click at [741, 438] on textarea "At The Bierstubes, we bring the essence of a true German dining experience to t…" at bounding box center [658, 456] width 824 height 61
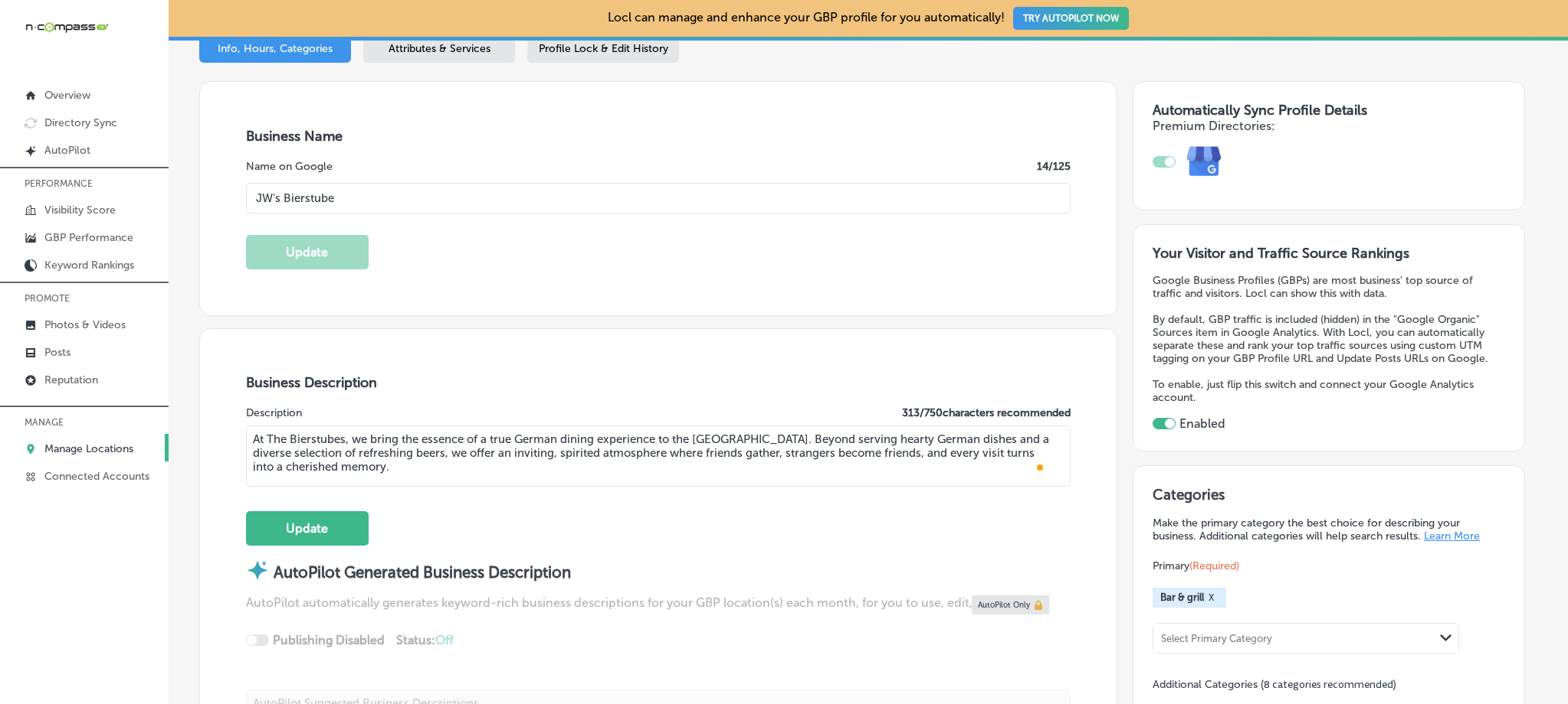
click at [732, 475] on textarea "At The Bierstubes, we bring the essence of a true German dining experience to t…" at bounding box center [658, 456] width 824 height 61
drag, startPoint x: 430, startPoint y: 469, endPoint x: 308, endPoint y: 444, distance: 124.5
click at [308, 444] on textarea "At The Bierstubes, we bring the essence of a true German dining experience to t…" at bounding box center [658, 456] width 824 height 61
click at [619, 444] on textarea "At The Bierstubes, we bring the essence of a true German dining experience to t…" at bounding box center [658, 456] width 824 height 61
drag, startPoint x: 768, startPoint y: 438, endPoint x: 209, endPoint y: 432, distance: 559.0
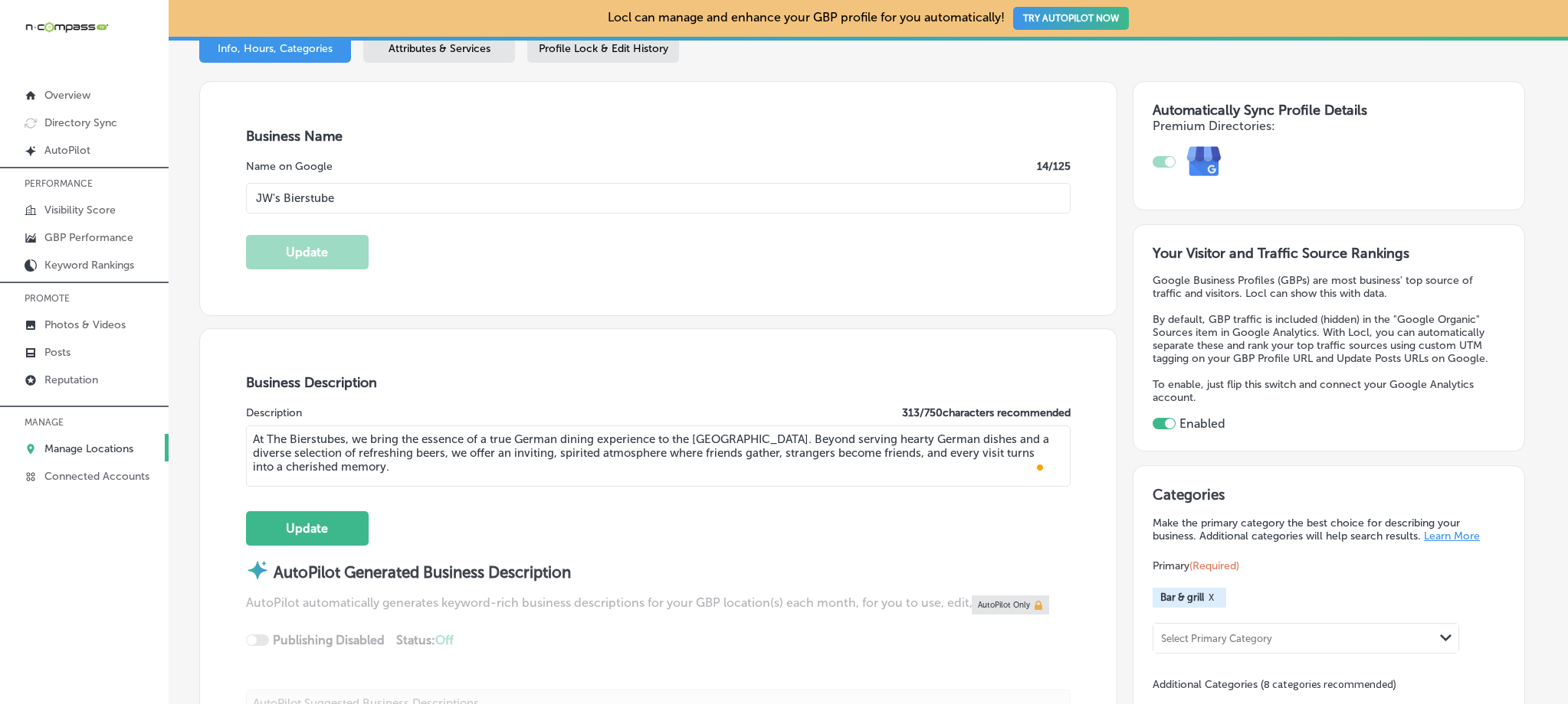
click at [209, 432] on div "Business Description Description 313 / 750 characters recommended At The Bierst…" at bounding box center [657, 592] width 916 height 527
type textarea "At The Bierstubes, we bring the essence of a true German dining experience to t…"
click at [597, 470] on textarea "At The Bierstubes, we bring the essence of a true German dining experience to t…" at bounding box center [658, 456] width 824 height 61
drag, startPoint x: 336, startPoint y: 531, endPoint x: 371, endPoint y: 521, distance: 36.4
click at [336, 531] on button "Update" at bounding box center [307, 528] width 123 height 35
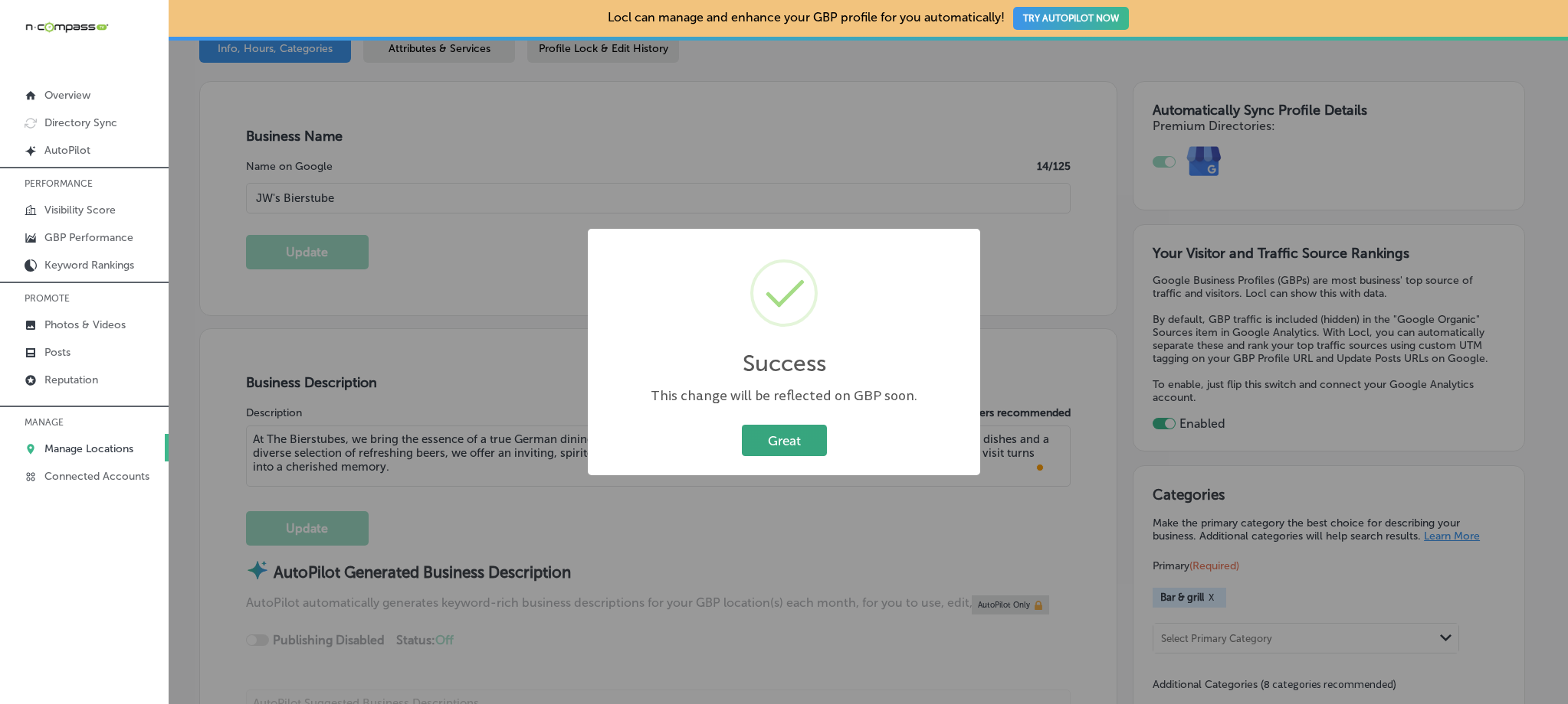
click at [808, 438] on button "Great" at bounding box center [784, 440] width 85 height 32
